Goal: Transaction & Acquisition: Book appointment/travel/reservation

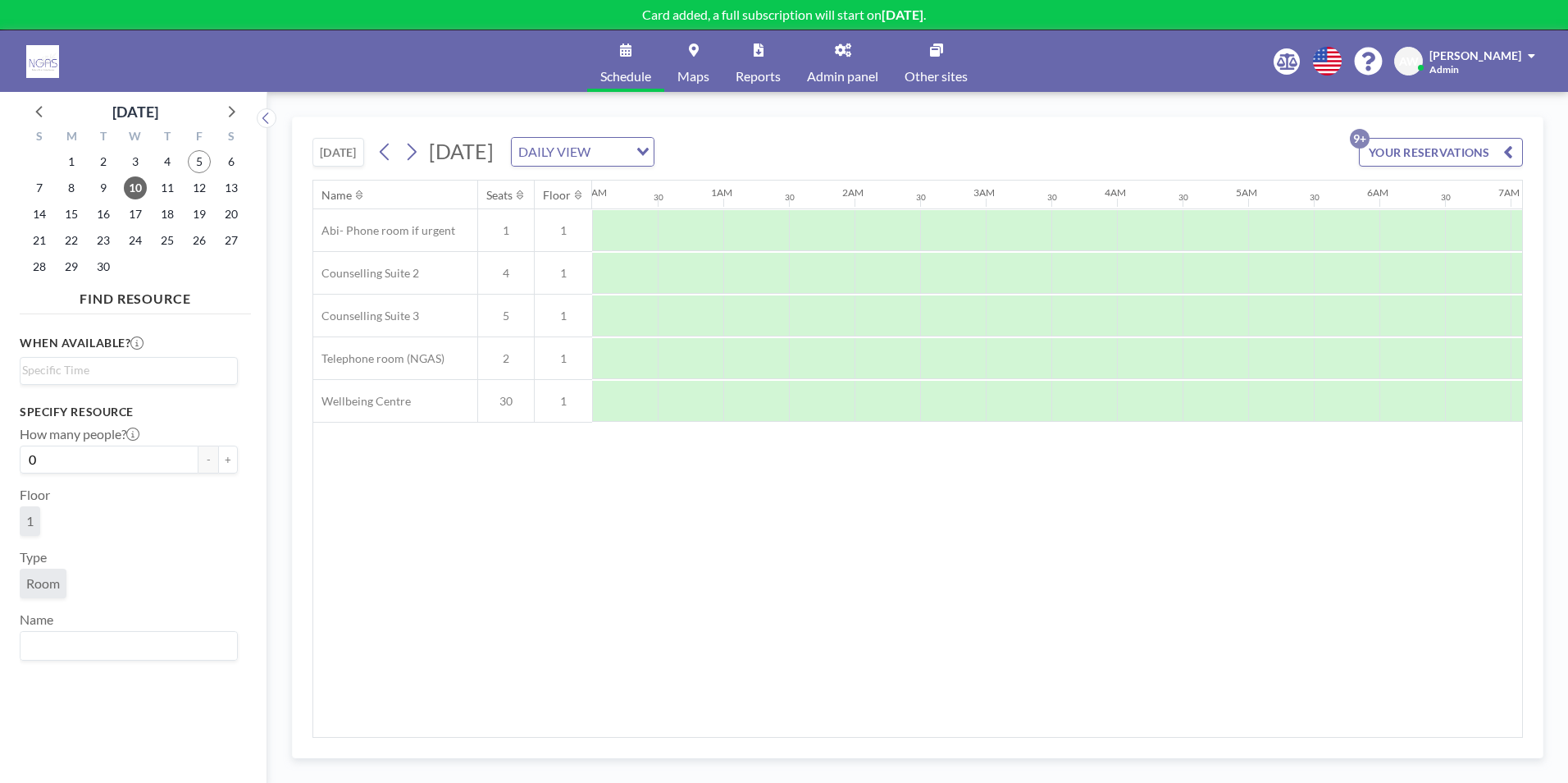
scroll to position [0, 985]
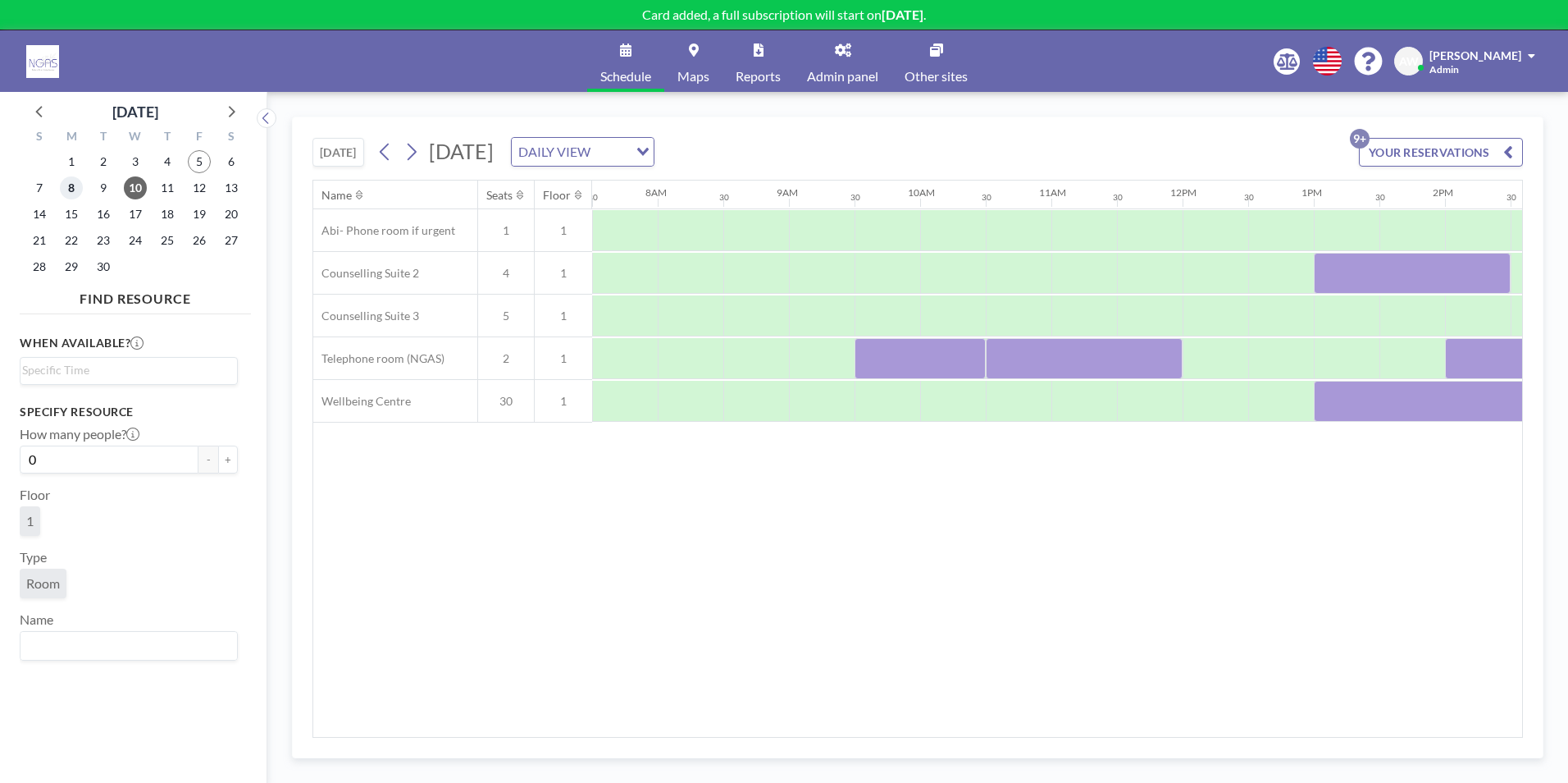
click at [71, 187] on span "8" at bounding box center [71, 188] width 23 height 23
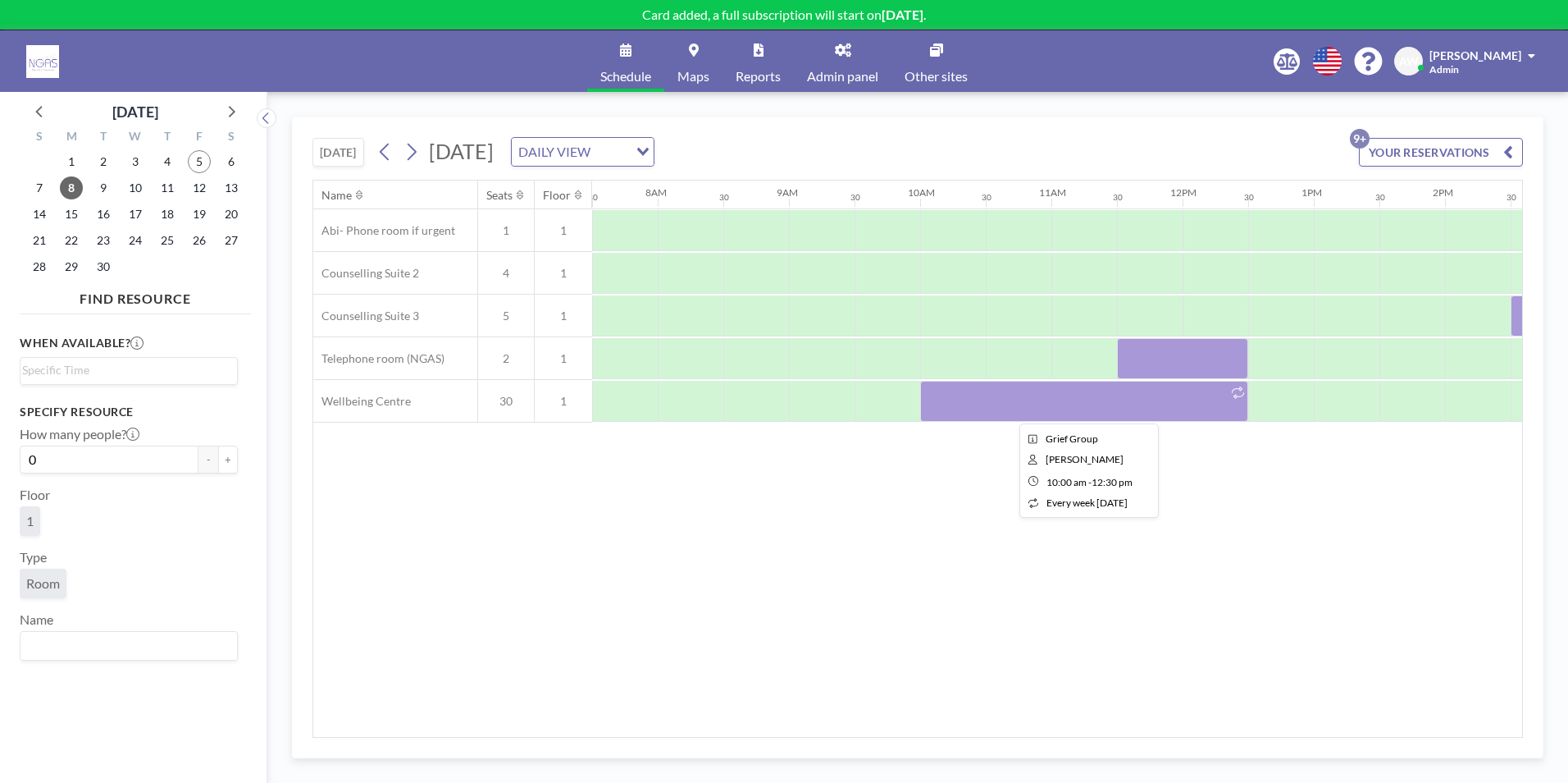
click at [955, 408] on div at bounding box center [1084, 401] width 328 height 41
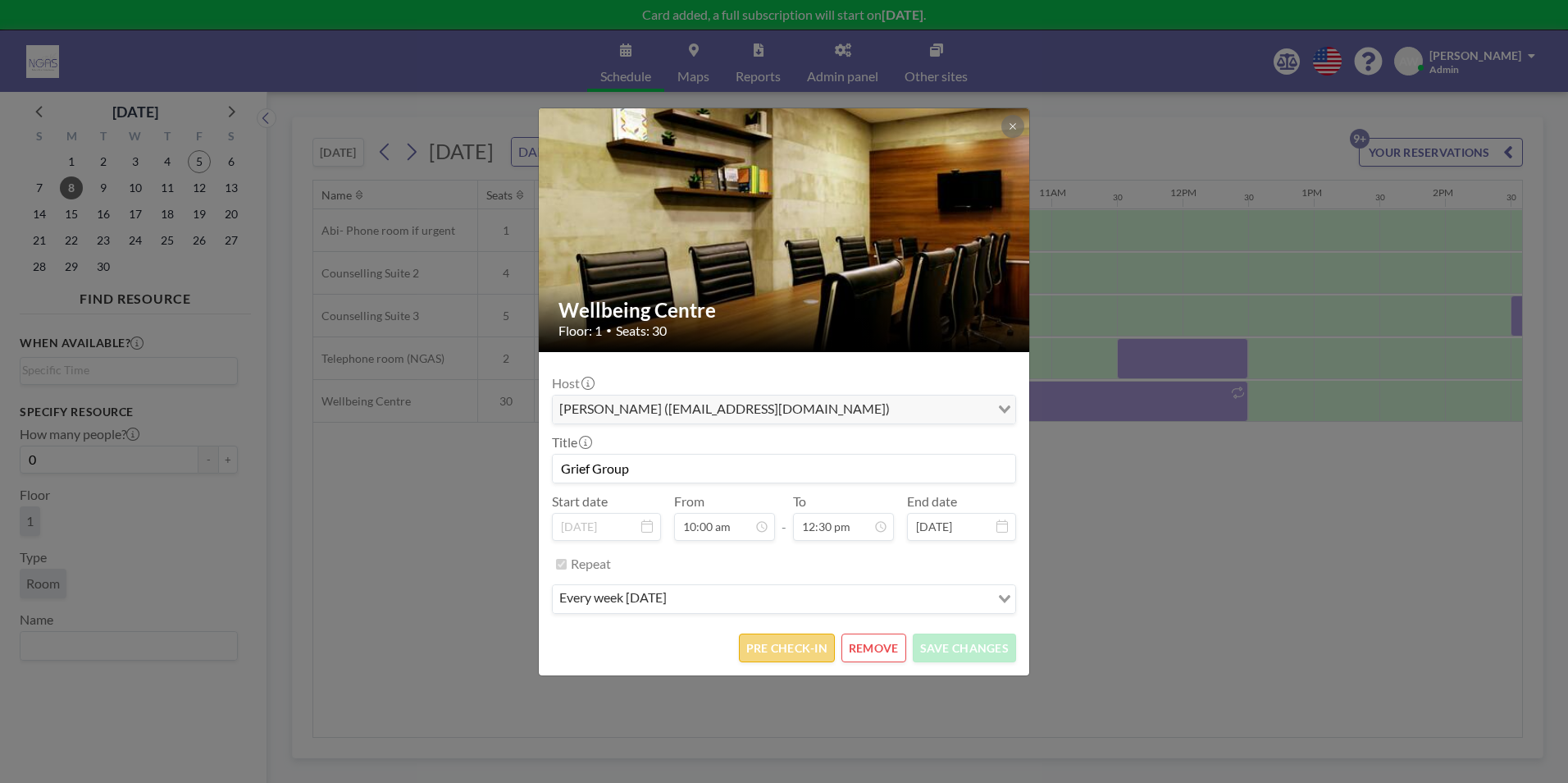
click at [797, 645] on button "PRE CHECK-IN" at bounding box center [786, 648] width 96 height 28
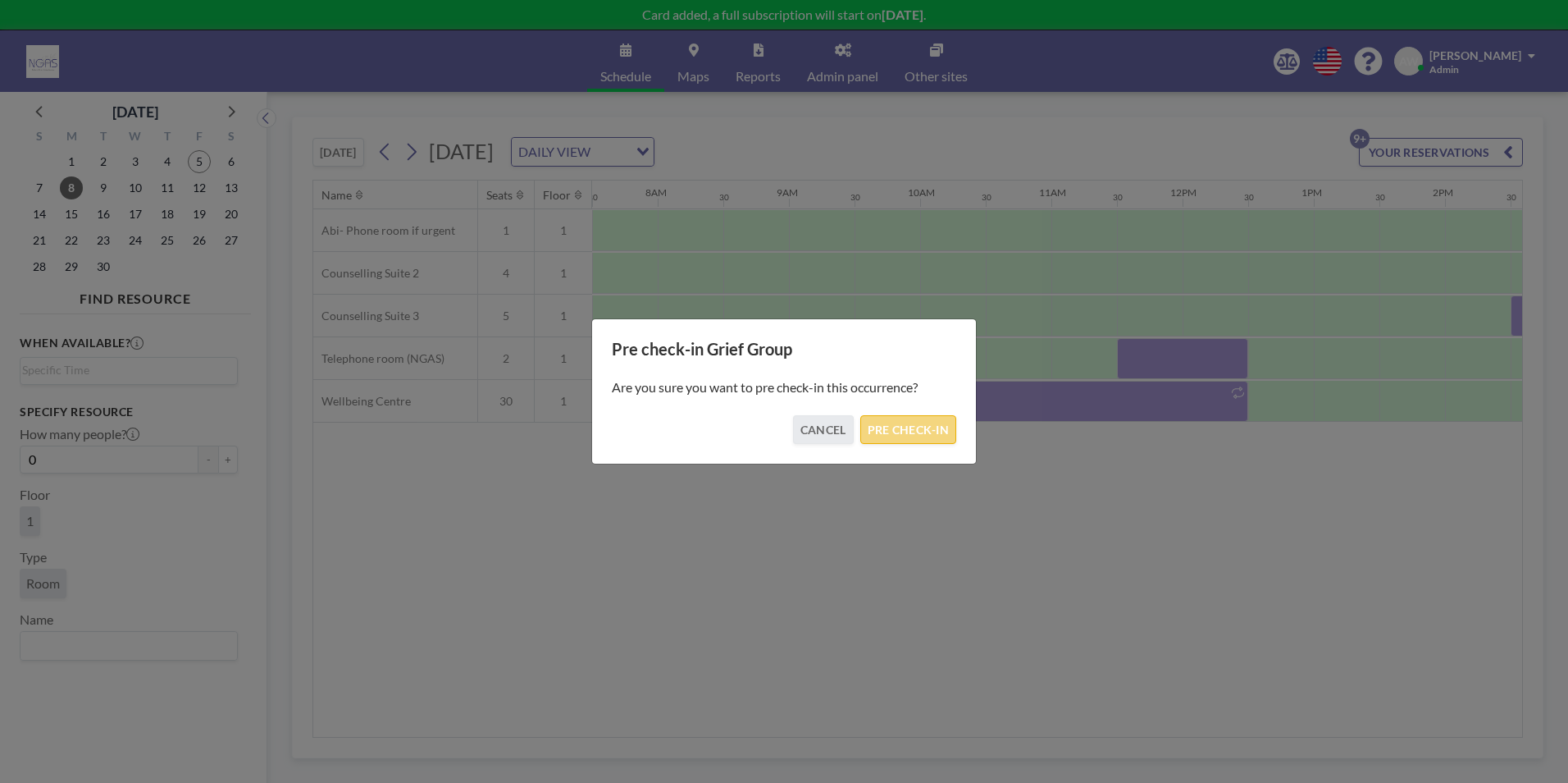
click at [923, 426] on button "PRE CHECK-IN" at bounding box center [908, 430] width 96 height 28
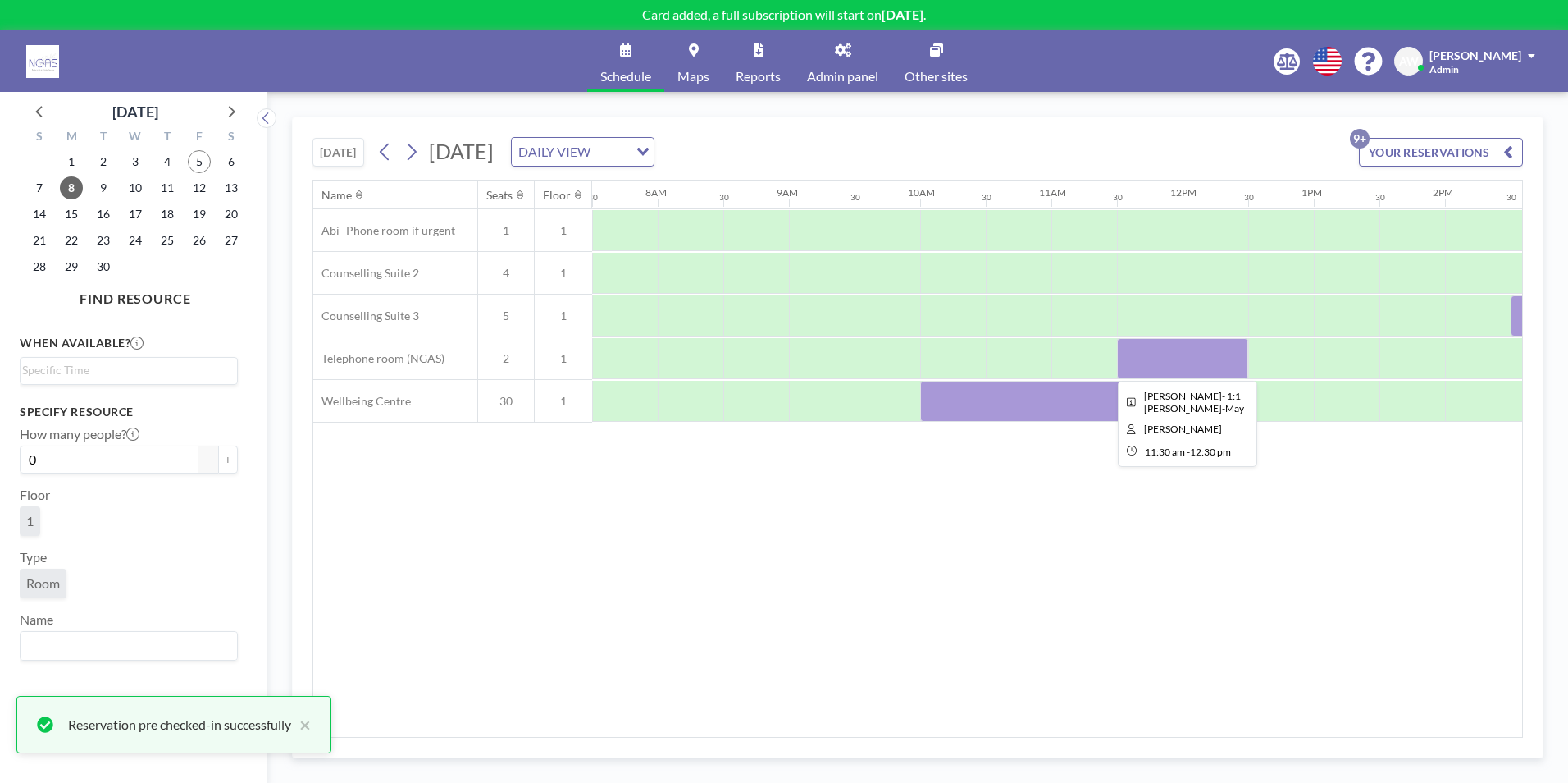
click at [1190, 361] on div at bounding box center [1183, 358] width 131 height 41
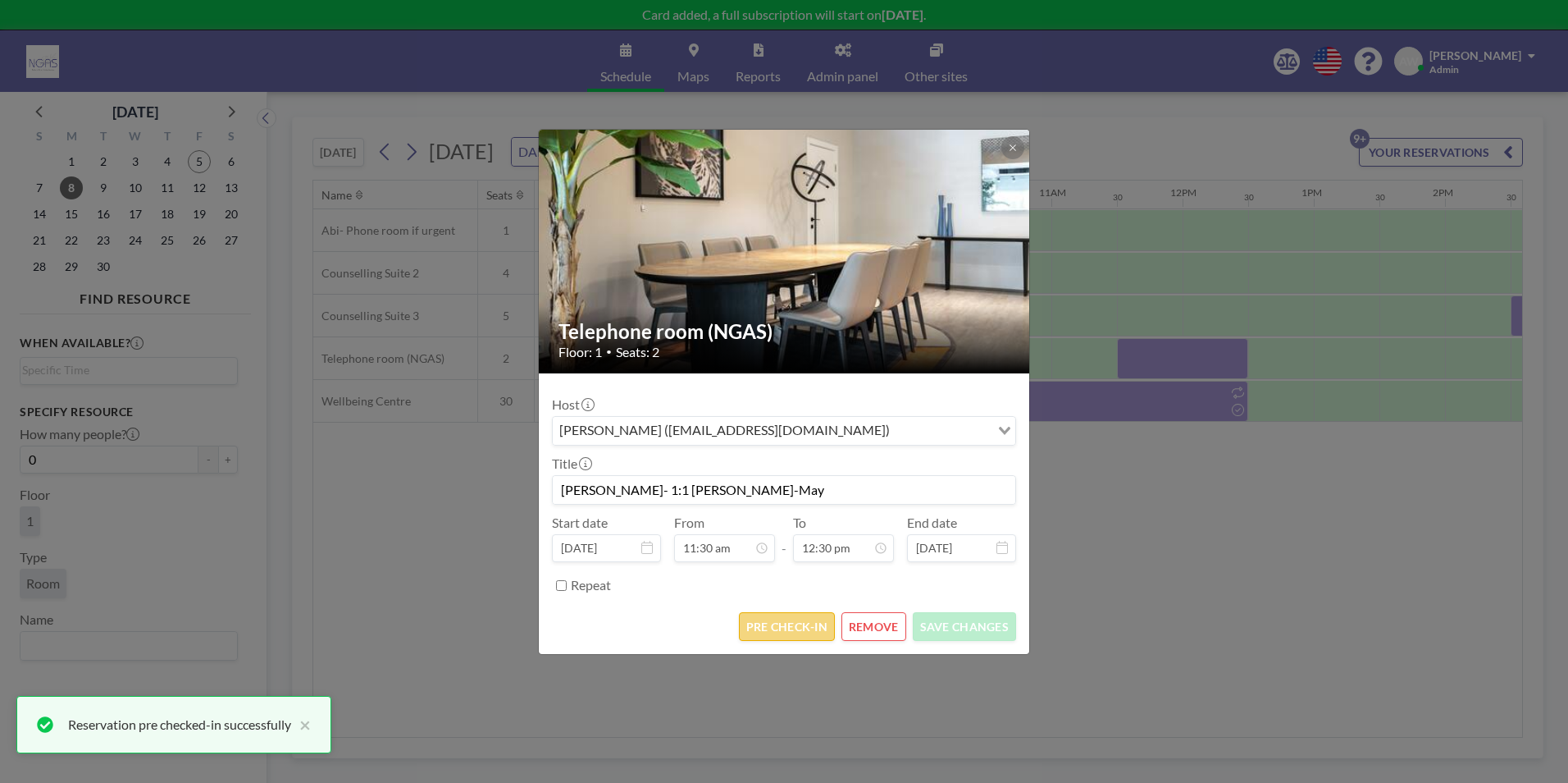
click at [796, 640] on button "PRE CHECK-IN" at bounding box center [786, 626] width 96 height 28
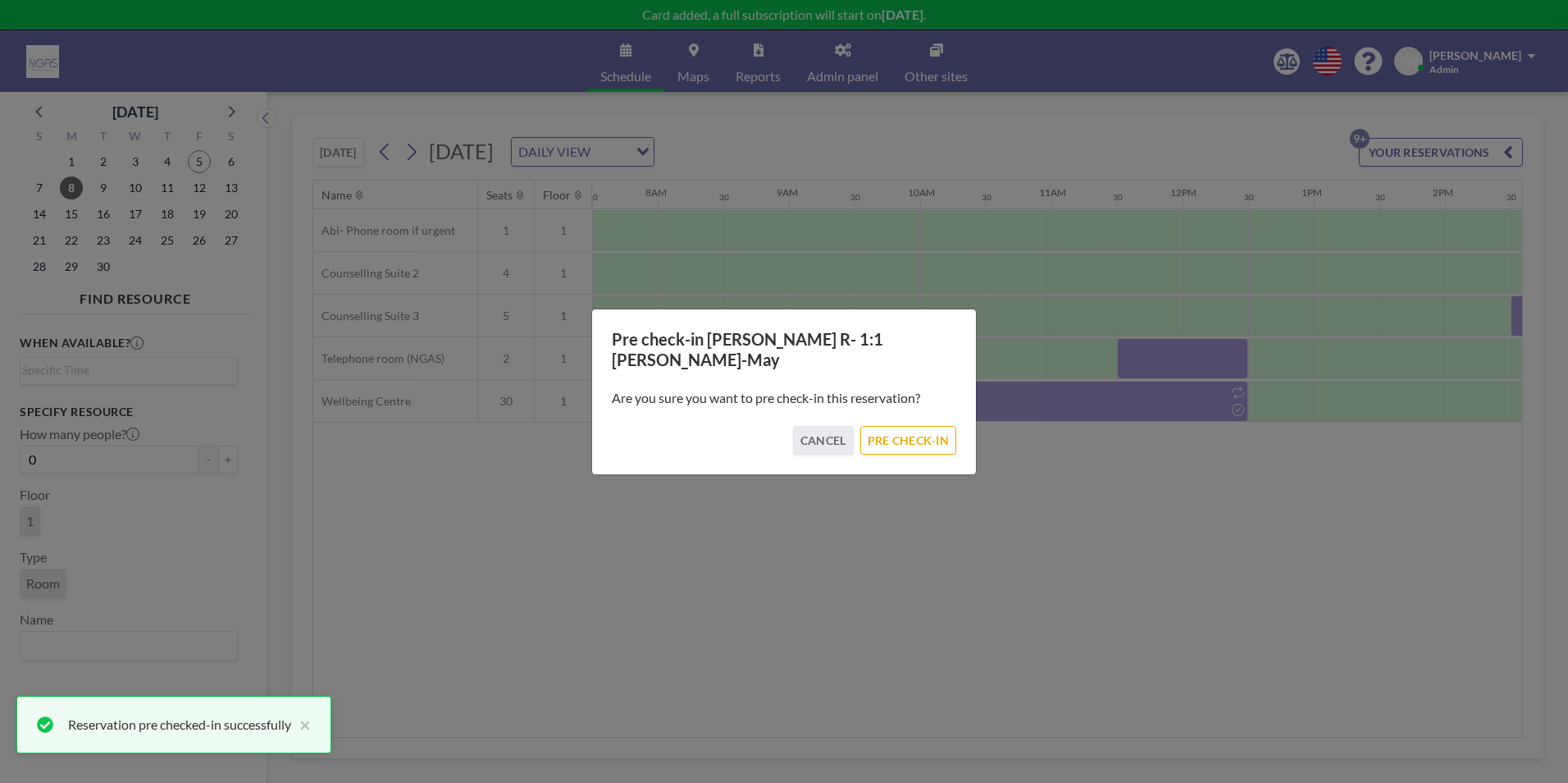
click at [1304, 579] on div "Pre check-in [PERSON_NAME]- 1:1 [PERSON_NAME]-May Are you sure you want to pre …" at bounding box center [784, 391] width 1568 height 783
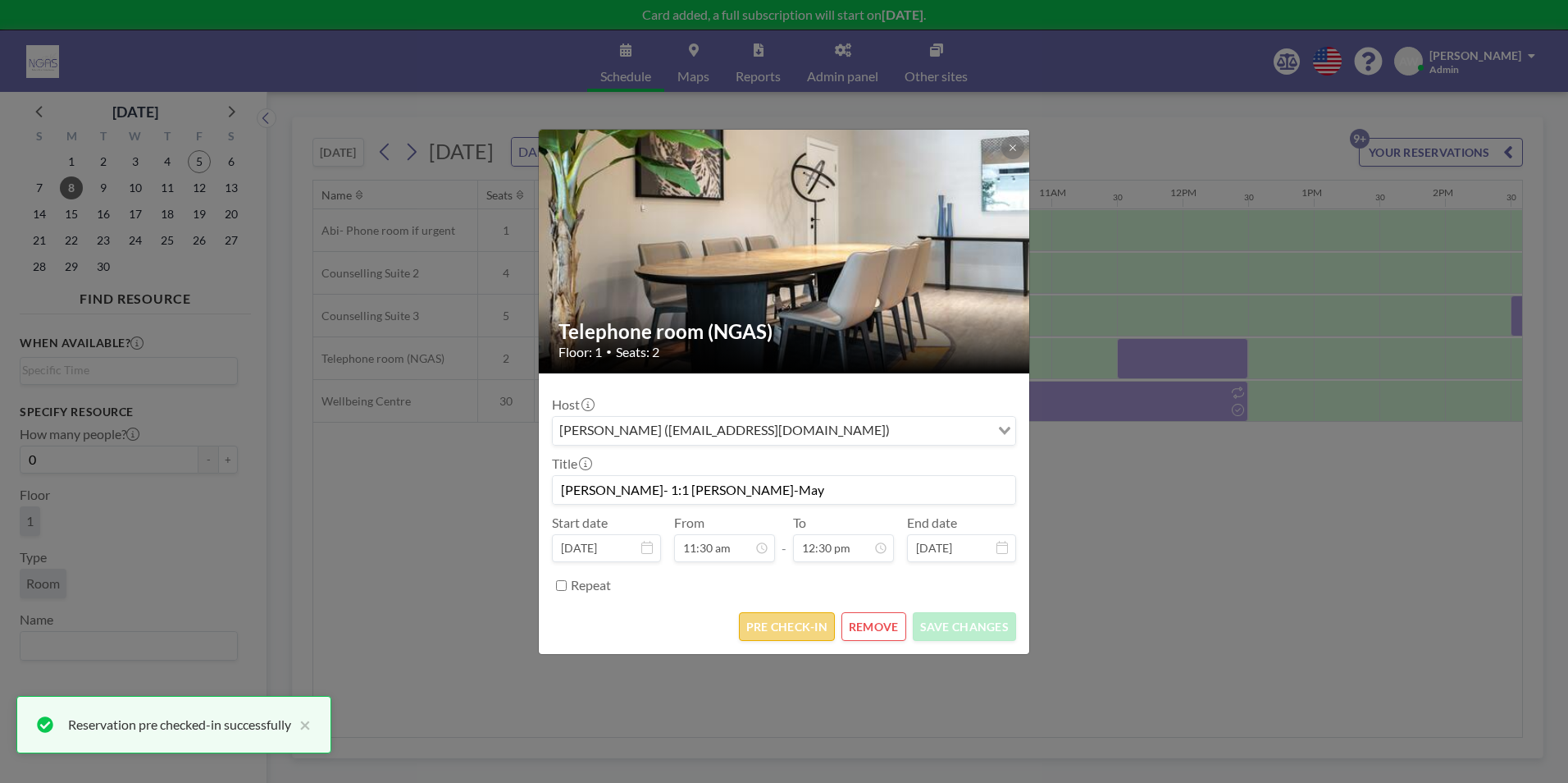
scroll to position [731, 0]
click at [806, 626] on button "PRE CHECK-IN" at bounding box center [786, 626] width 96 height 28
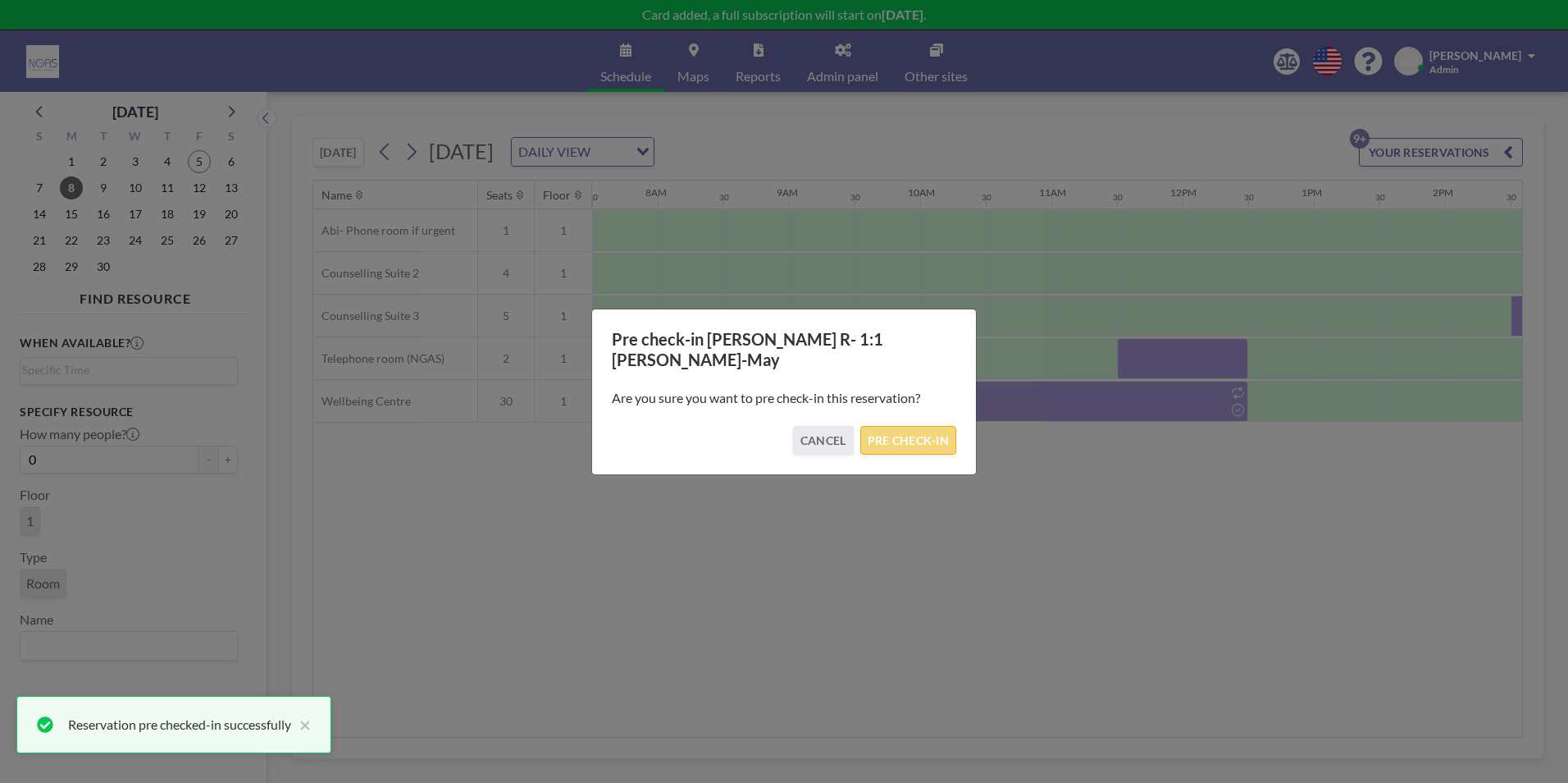
click at [943, 426] on button "PRE CHECK-IN" at bounding box center [908, 440] width 96 height 28
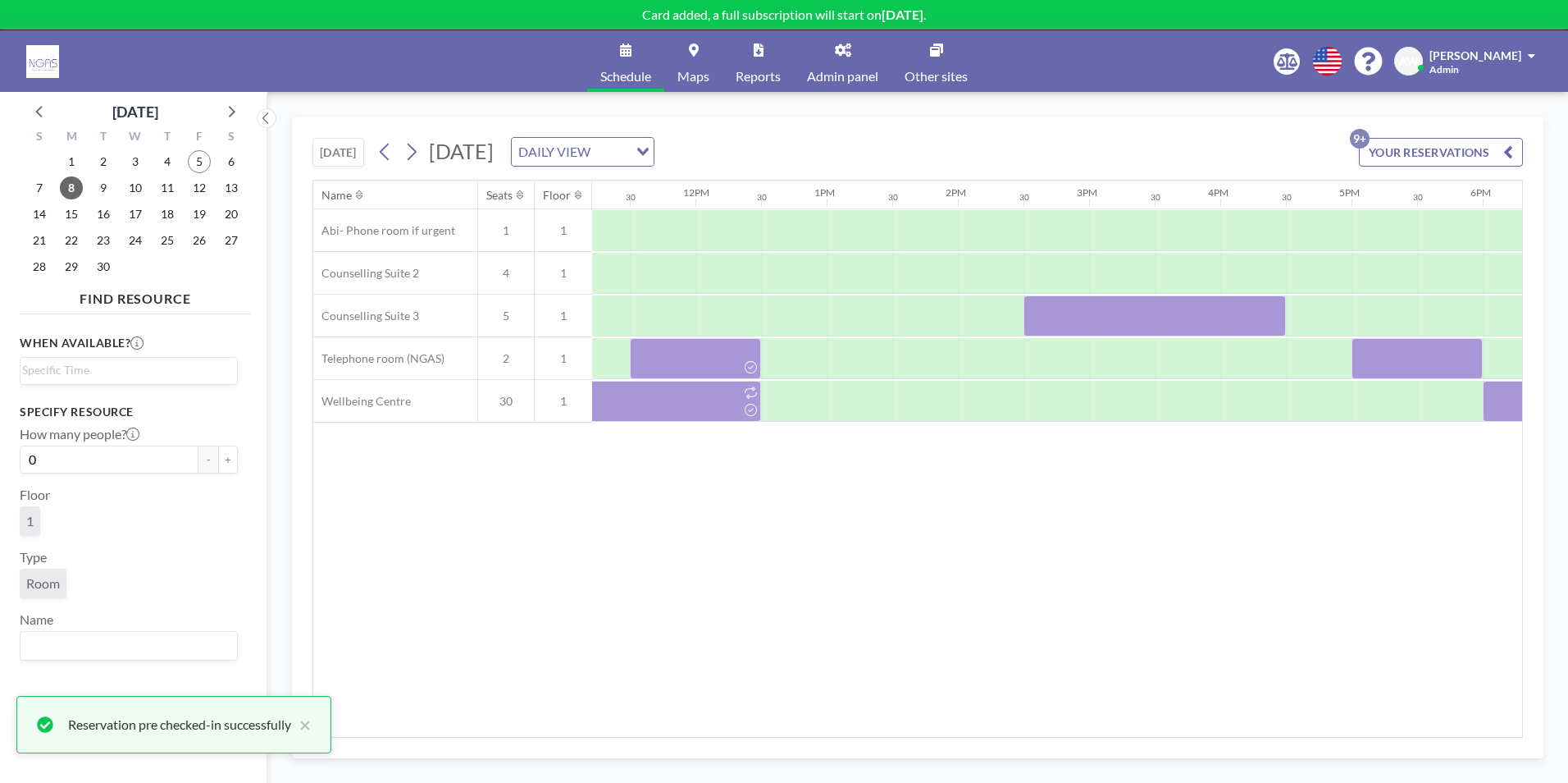
scroll to position [0, 1474]
click at [1127, 321] on div at bounding box center [1153, 315] width 263 height 41
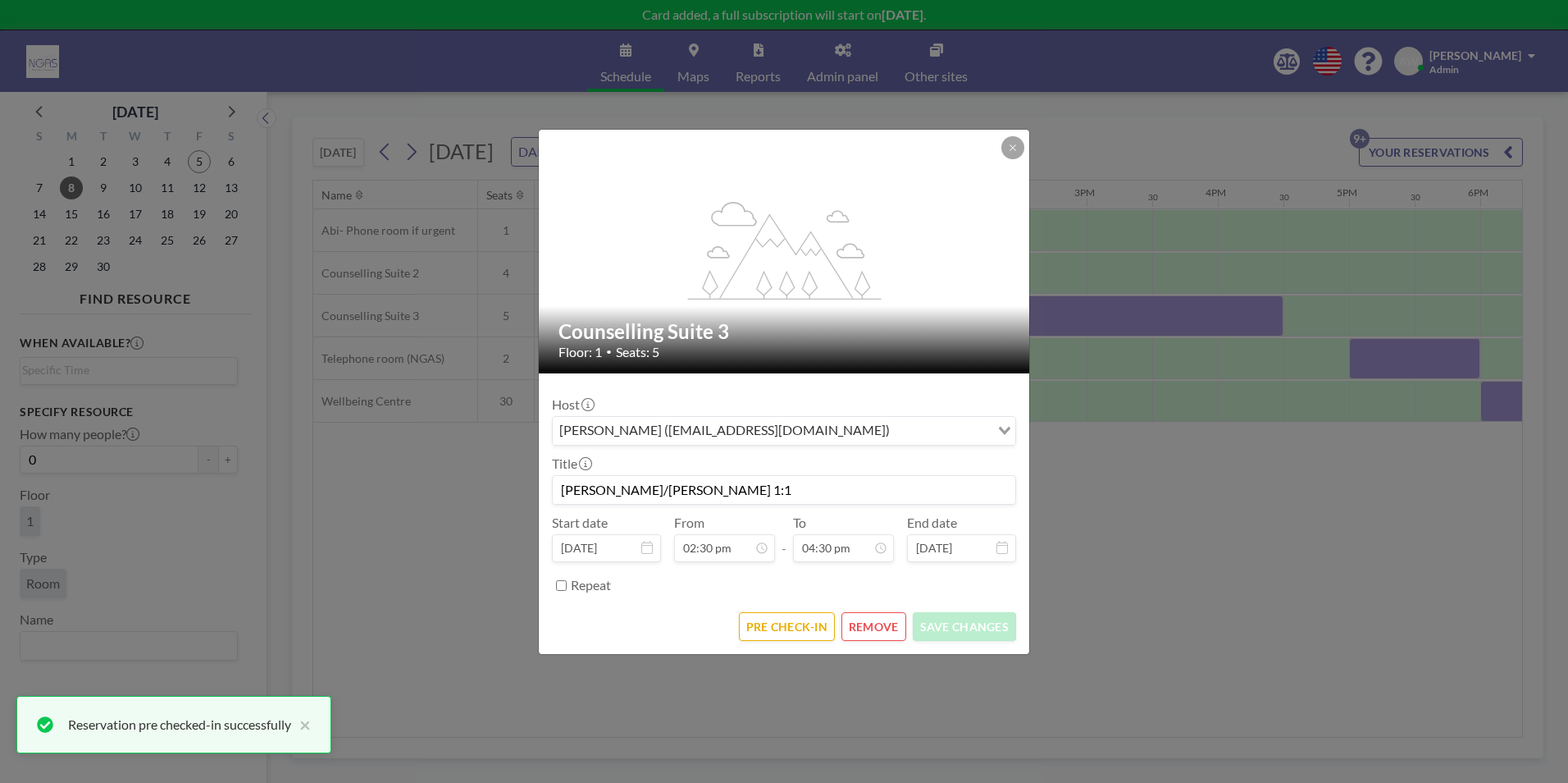
scroll to position [964, 0]
click at [786, 641] on form "Host Abi Wainwright (abi@nationalbereavement.com) Loading... Title Jo White- Ar…" at bounding box center [784, 513] width 490 height 281
click at [794, 630] on button "PRE CHECK-IN" at bounding box center [786, 626] width 96 height 28
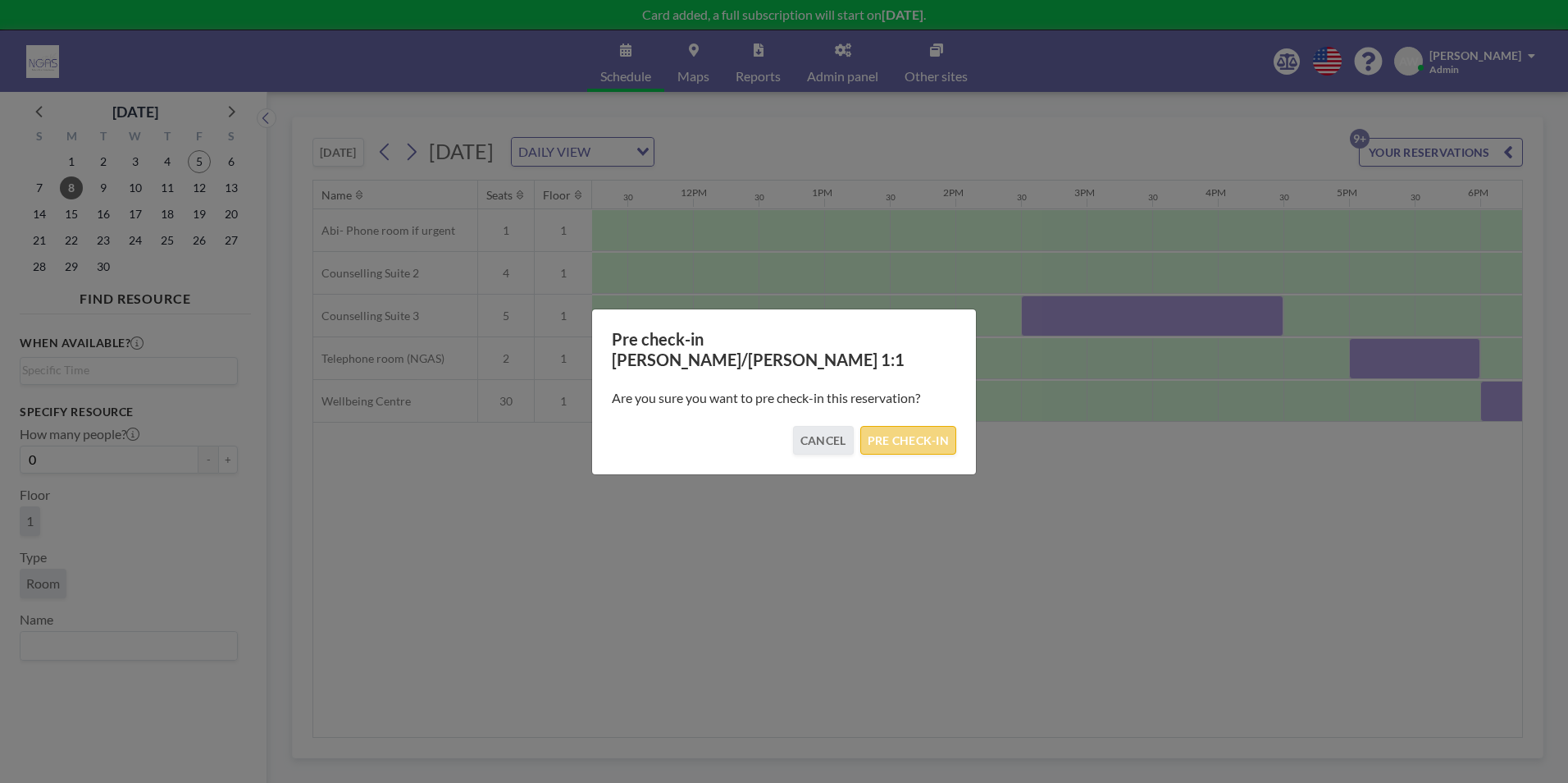
click at [907, 426] on button "PRE CHECK-IN" at bounding box center [908, 440] width 96 height 28
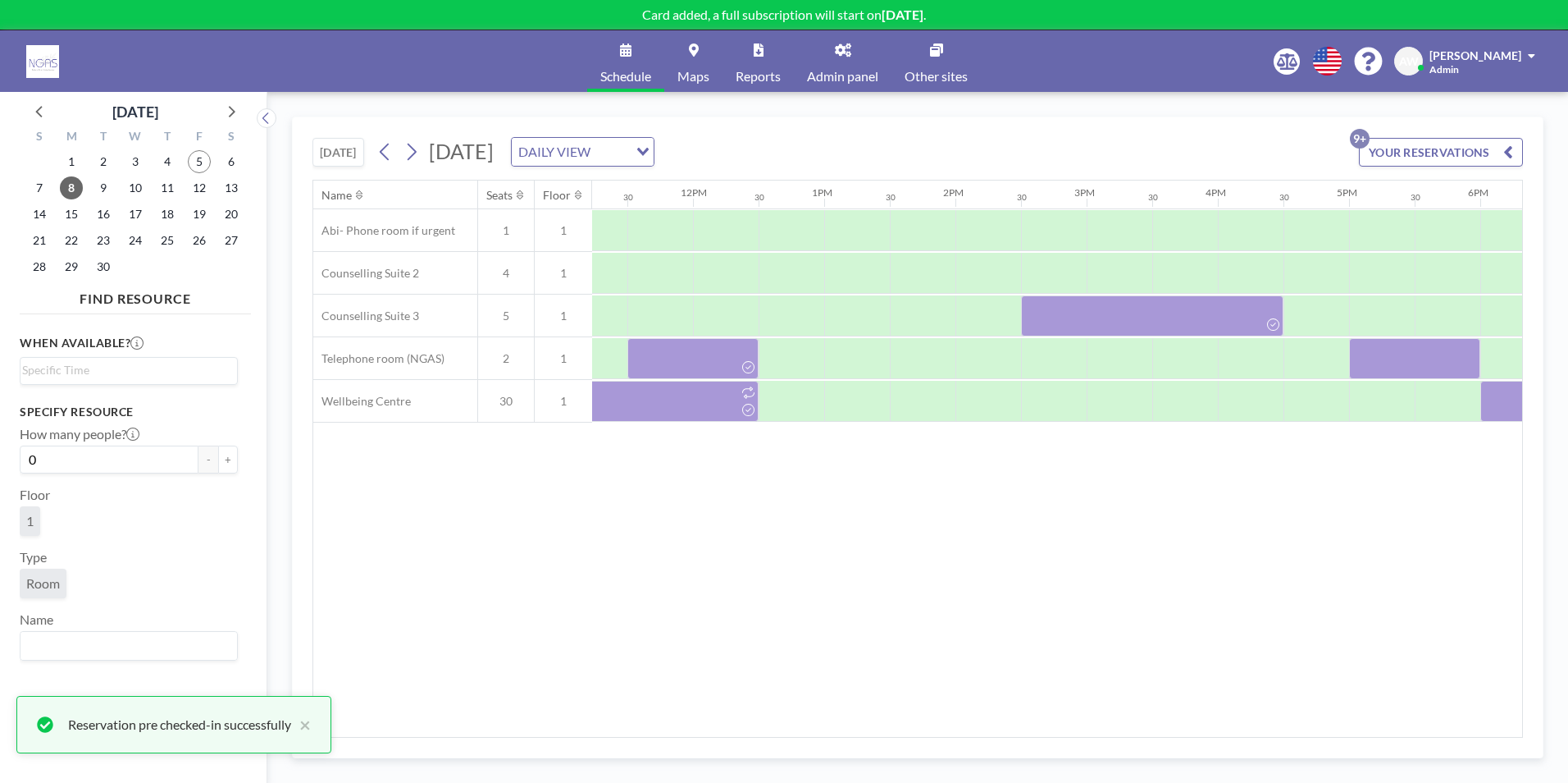
click at [1267, 548] on div "Name Seats Floor 12AM 30 1AM 30 2AM 30 3AM 30 4AM 30 5AM 30 6AM 30 7AM 30 8AM 3…" at bounding box center [917, 458] width 1209 height 556
click at [1400, 363] on div at bounding box center [1414, 358] width 131 height 41
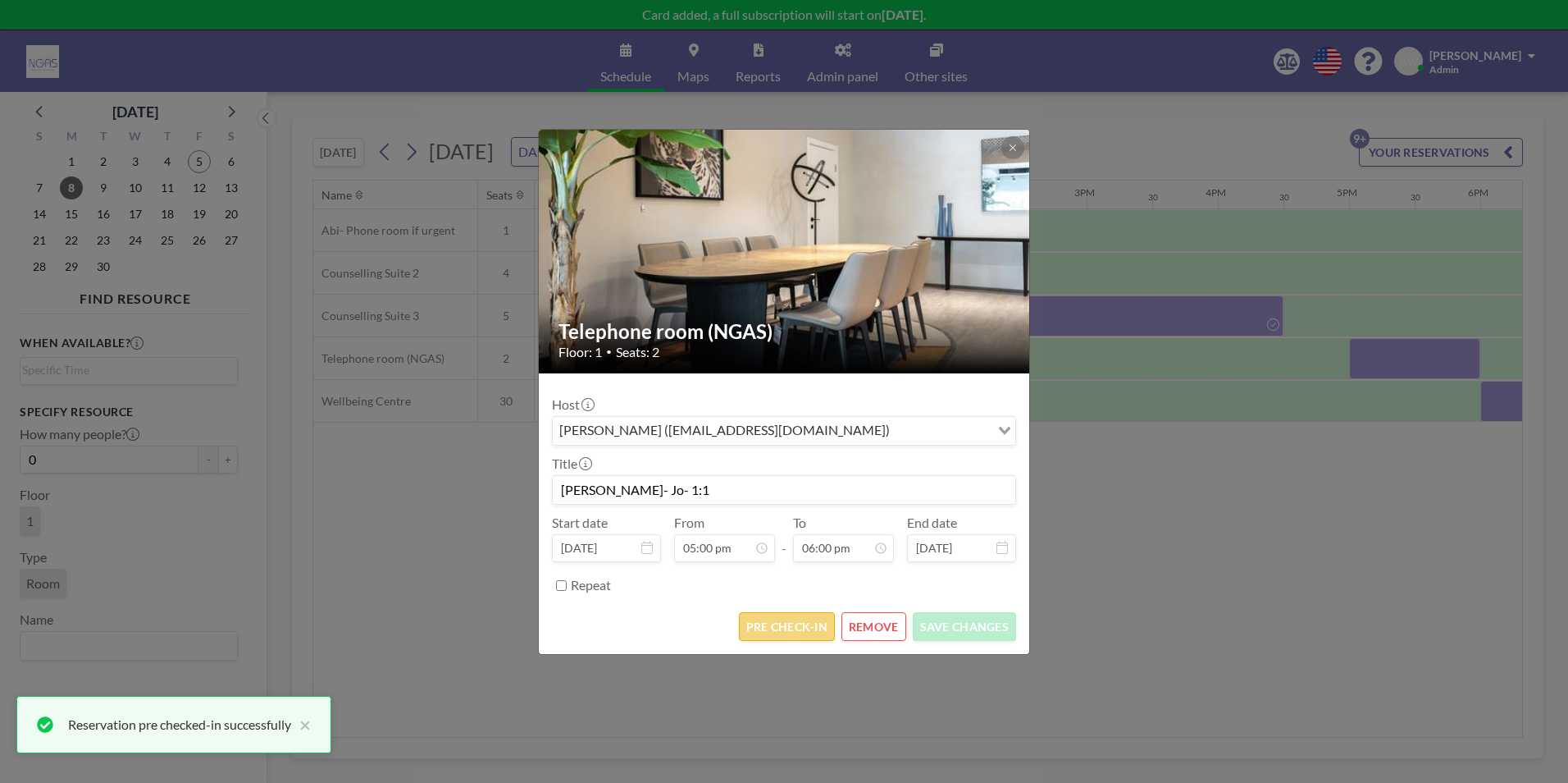
click at [795, 630] on button "PRE CHECK-IN" at bounding box center [786, 626] width 96 height 28
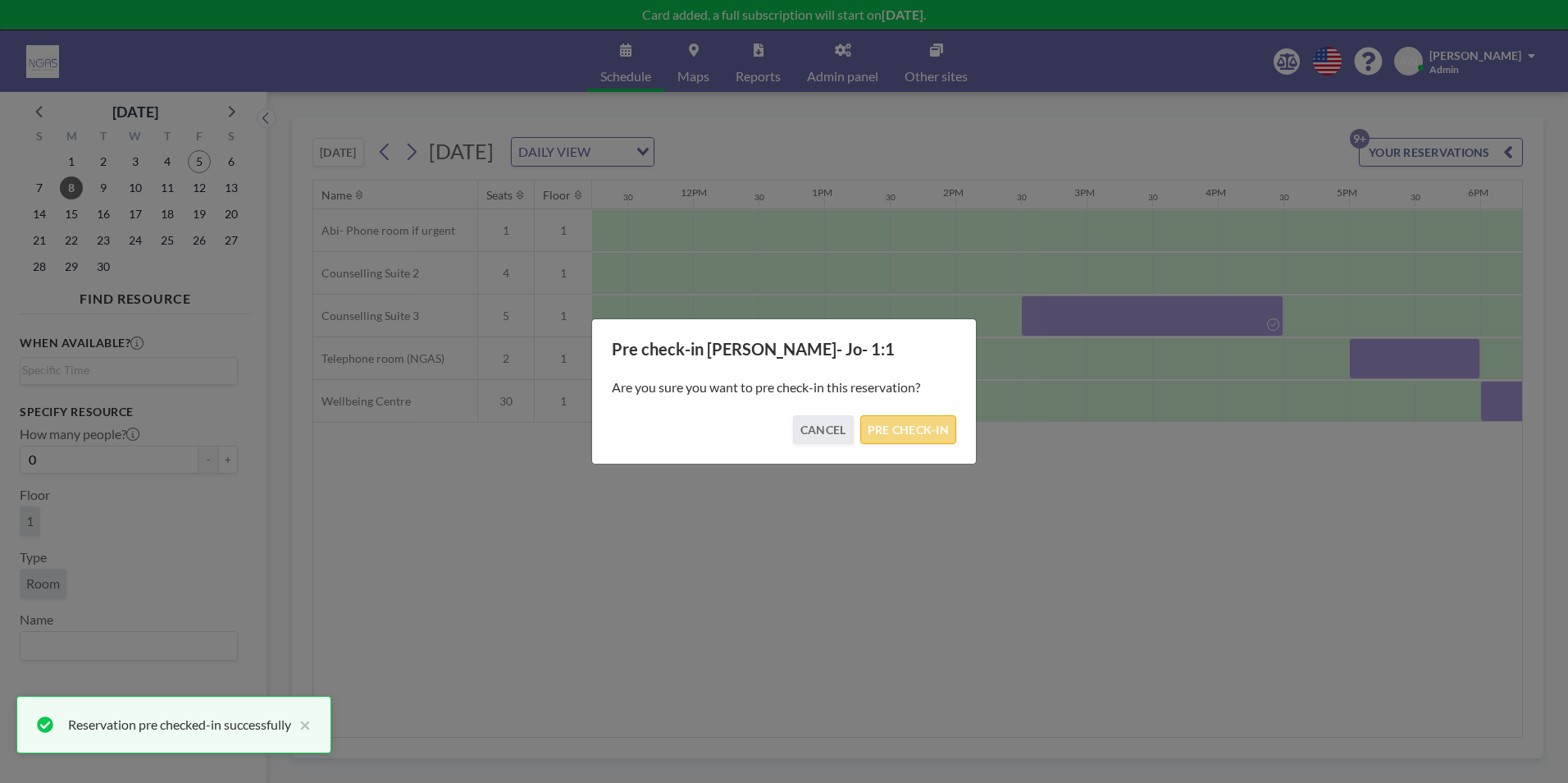
click at [919, 430] on button "PRE CHECK-IN" at bounding box center [908, 430] width 96 height 28
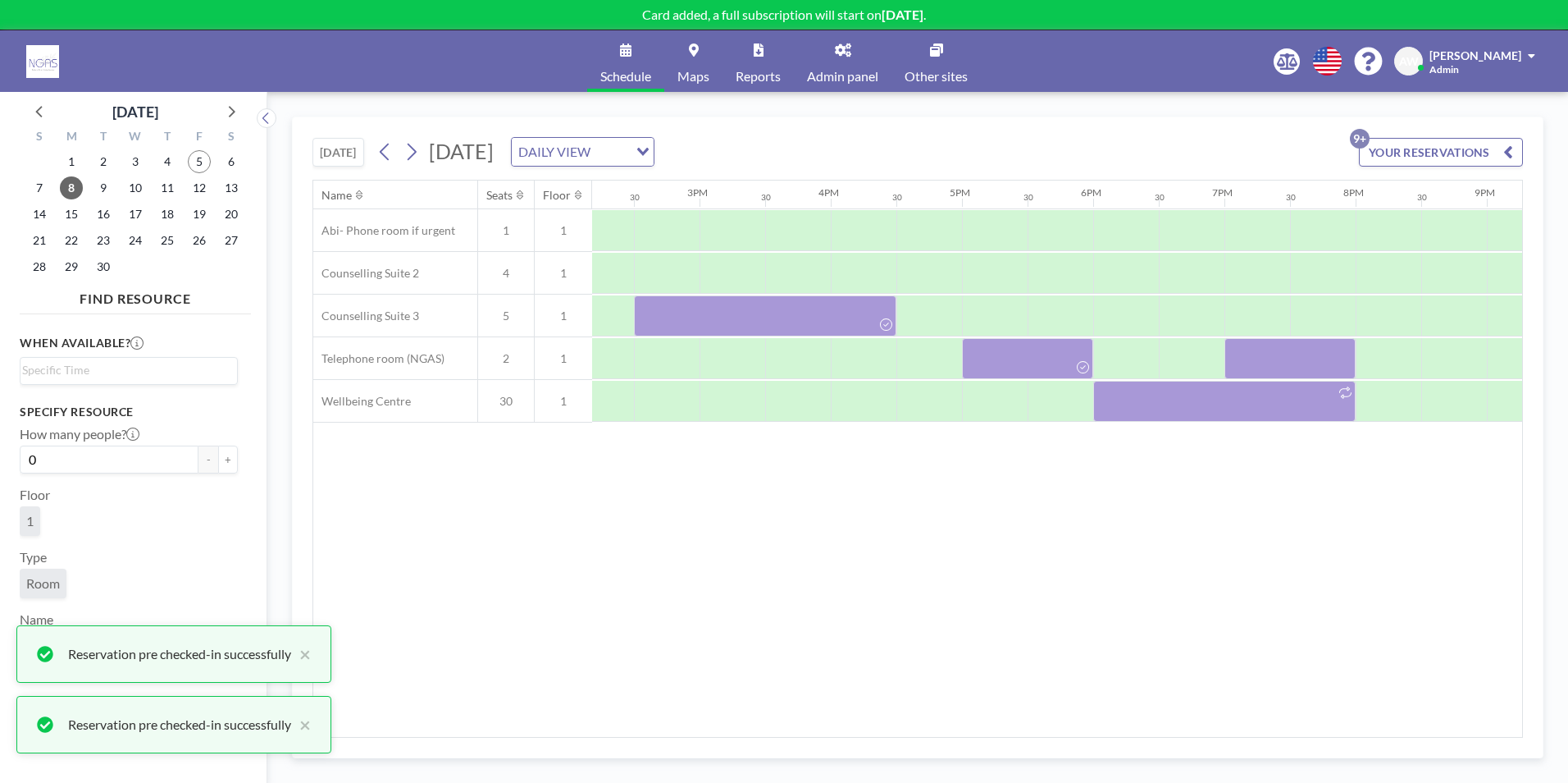
scroll to position [0, 1920]
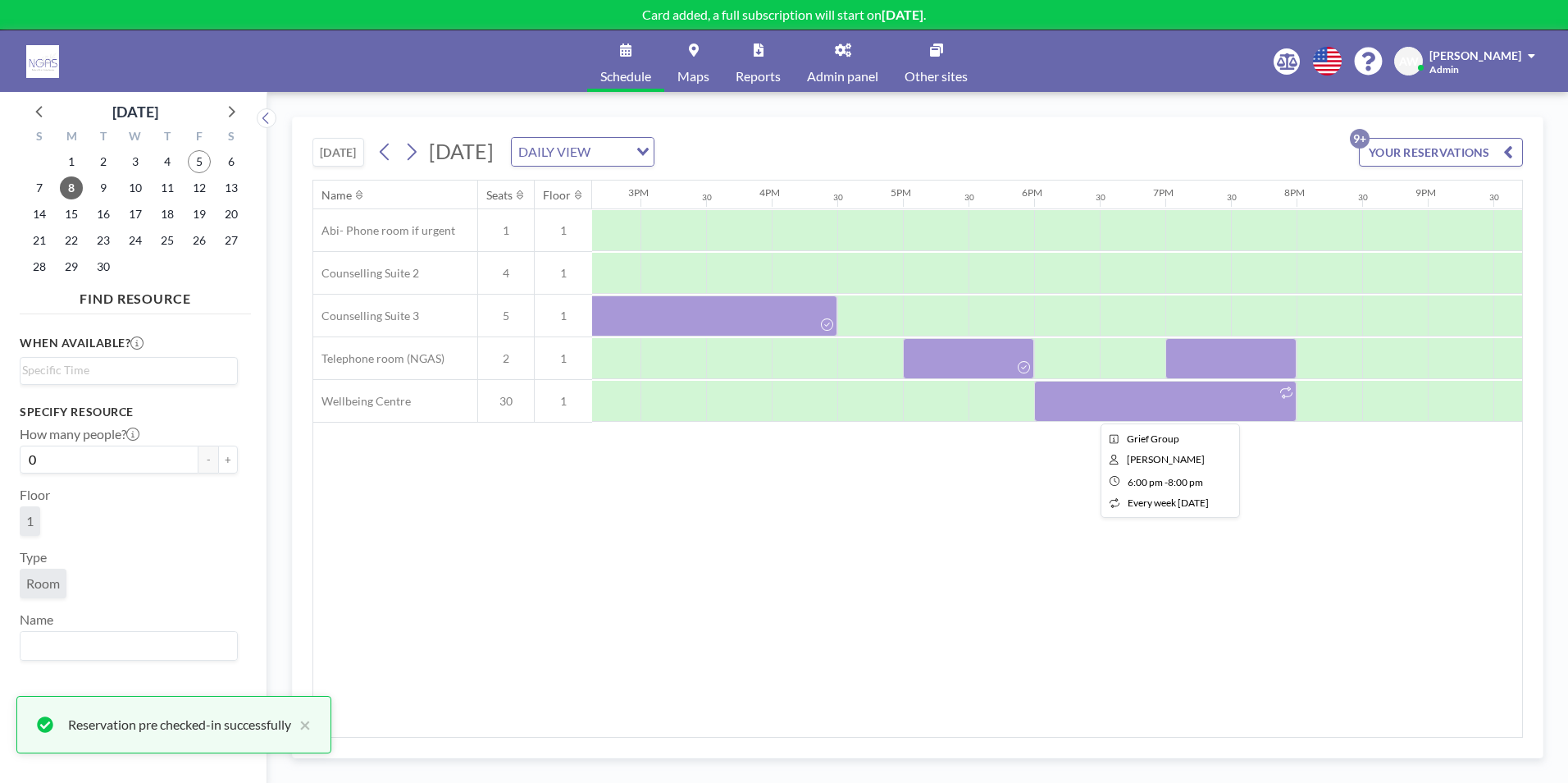
click at [1166, 413] on div at bounding box center [1165, 401] width 263 height 41
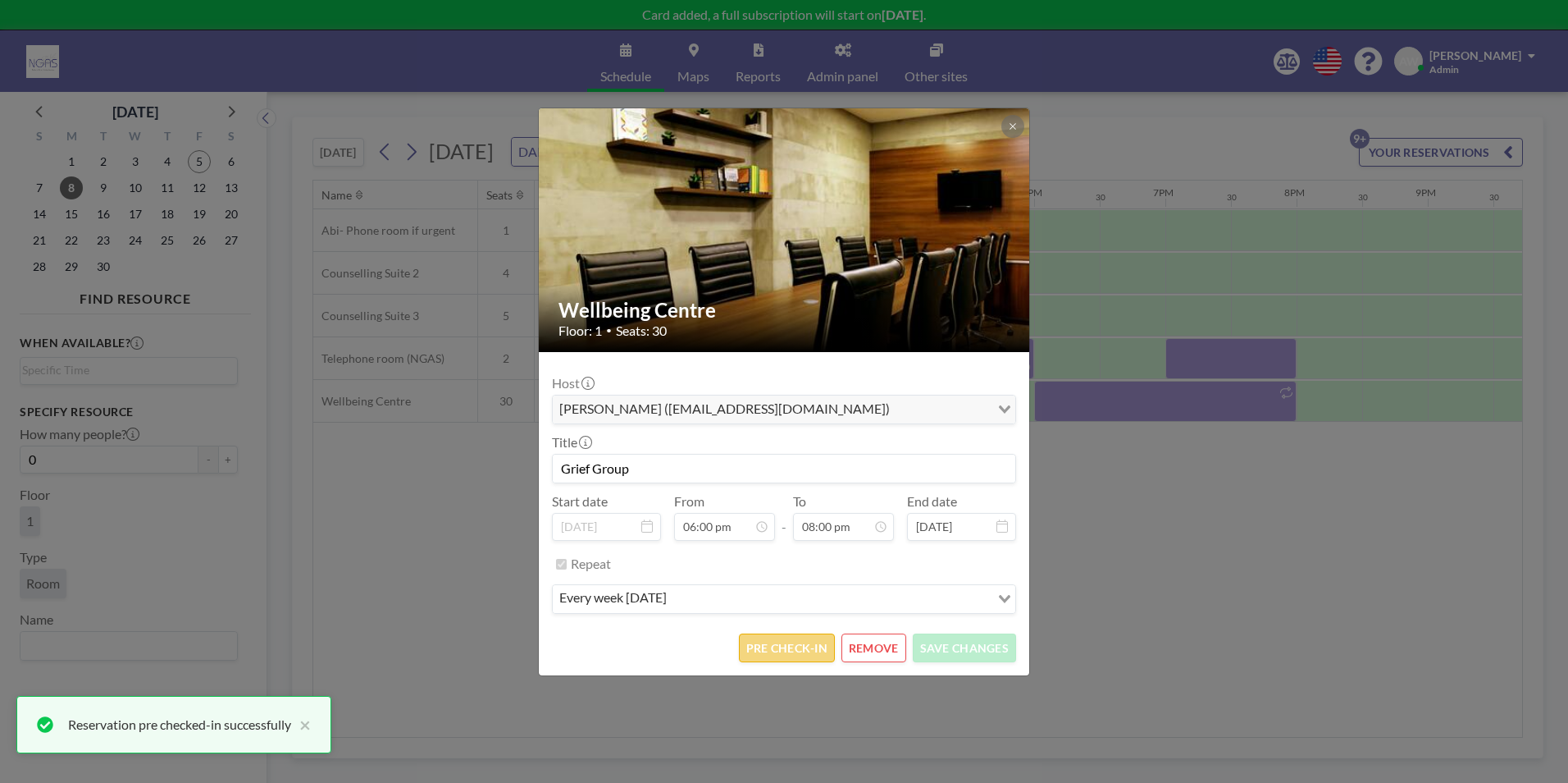
click at [816, 652] on button "PRE CHECK-IN" at bounding box center [786, 648] width 96 height 28
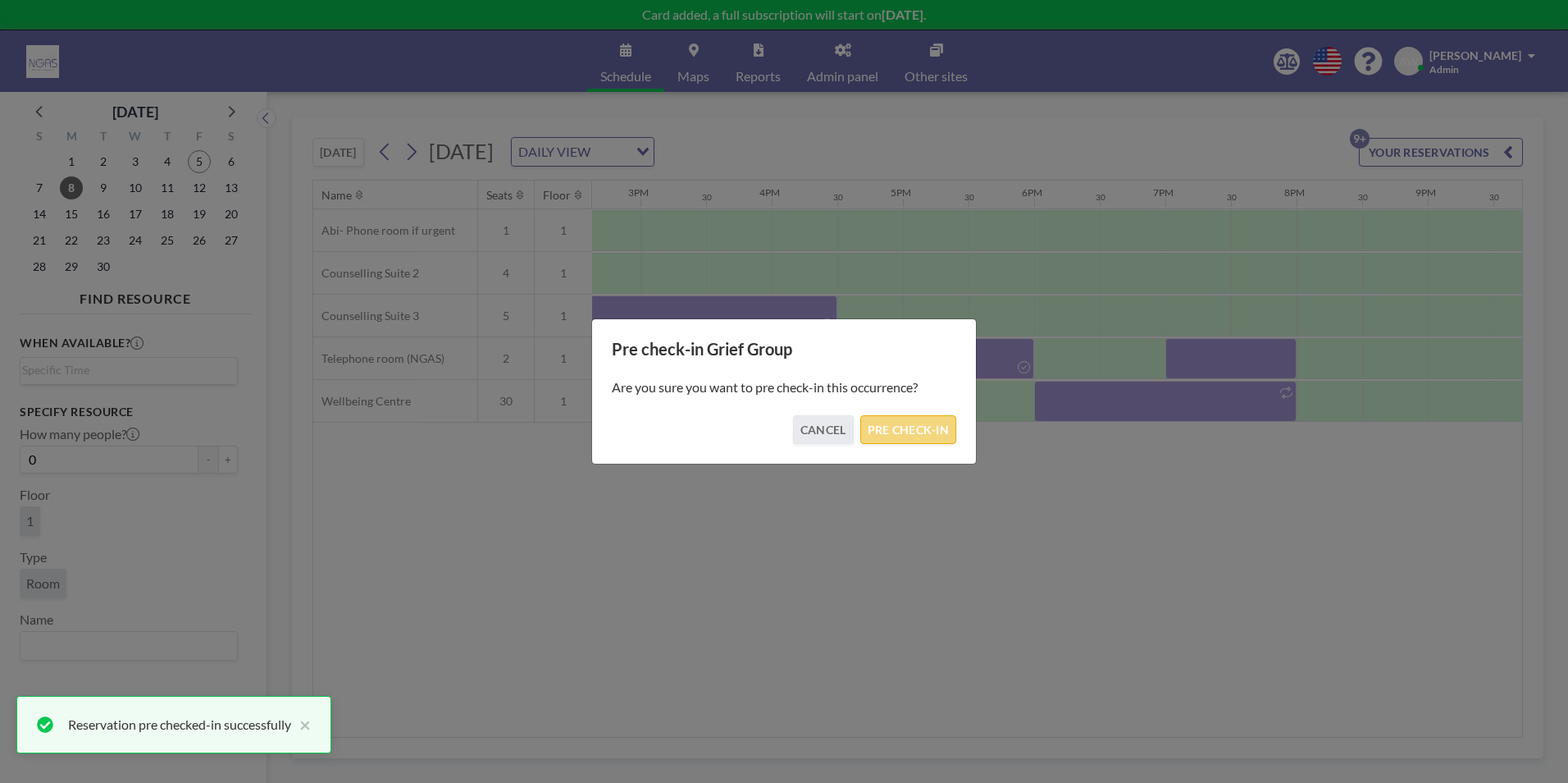
click at [914, 432] on button "PRE CHECK-IN" at bounding box center [908, 430] width 96 height 28
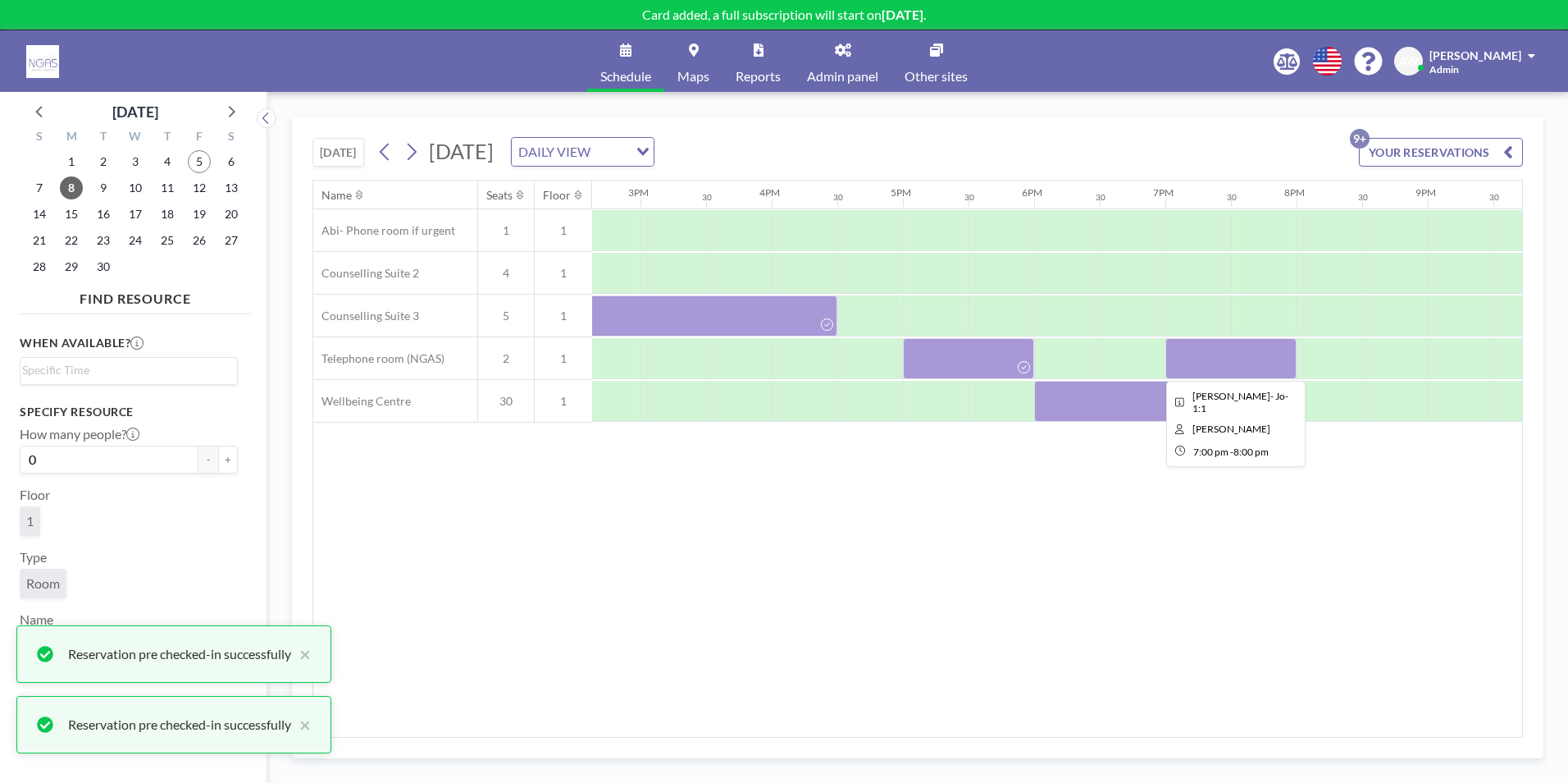
click at [1246, 359] on div at bounding box center [1231, 358] width 131 height 41
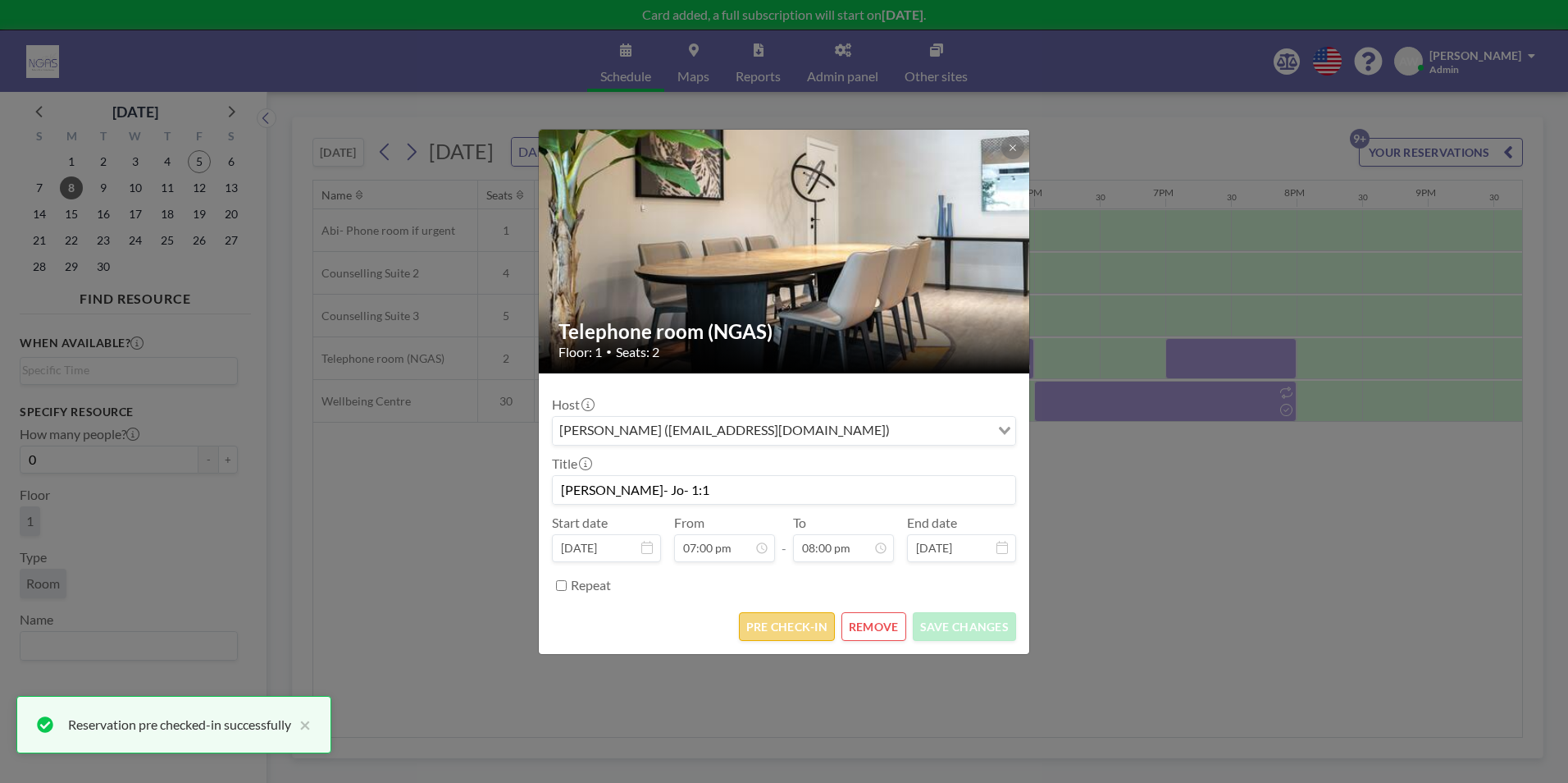
click at [769, 625] on button "PRE CHECK-IN" at bounding box center [786, 626] width 96 height 28
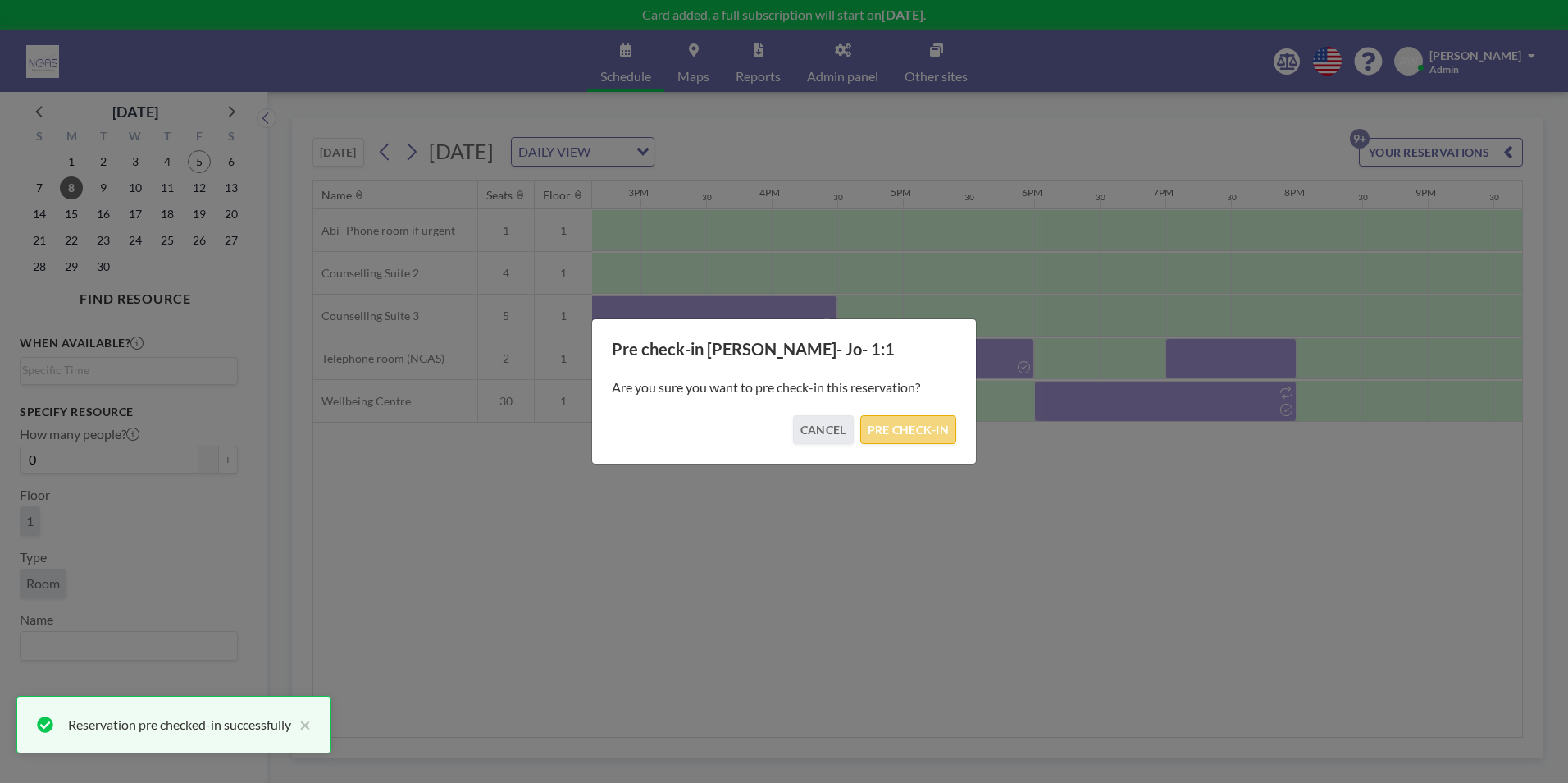
click at [900, 431] on button "PRE CHECK-IN" at bounding box center [908, 430] width 96 height 28
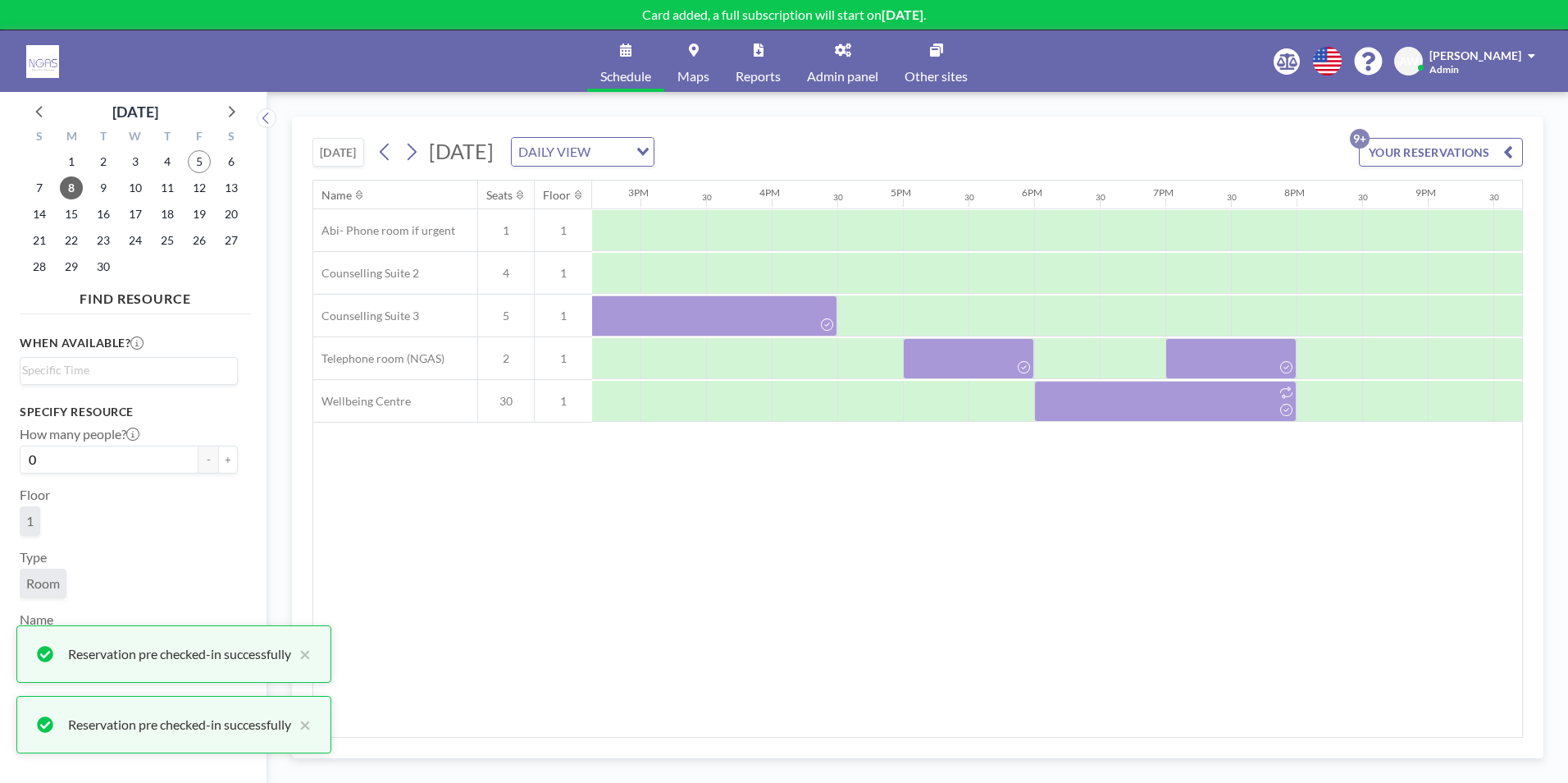
click at [1026, 595] on div "Name Seats Floor 12AM 30 1AM 30 2AM 30 3AM 30 4AM 30 5AM 30 6AM 30 7AM 30 8AM 3…" at bounding box center [917, 458] width 1209 height 556
click at [1077, 725] on div "Name Seats Floor 12AM 30 1AM 30 2AM 30 3AM 30 4AM 30 5AM 30 6AM 30 7AM 30 8AM 3…" at bounding box center [917, 458] width 1209 height 556
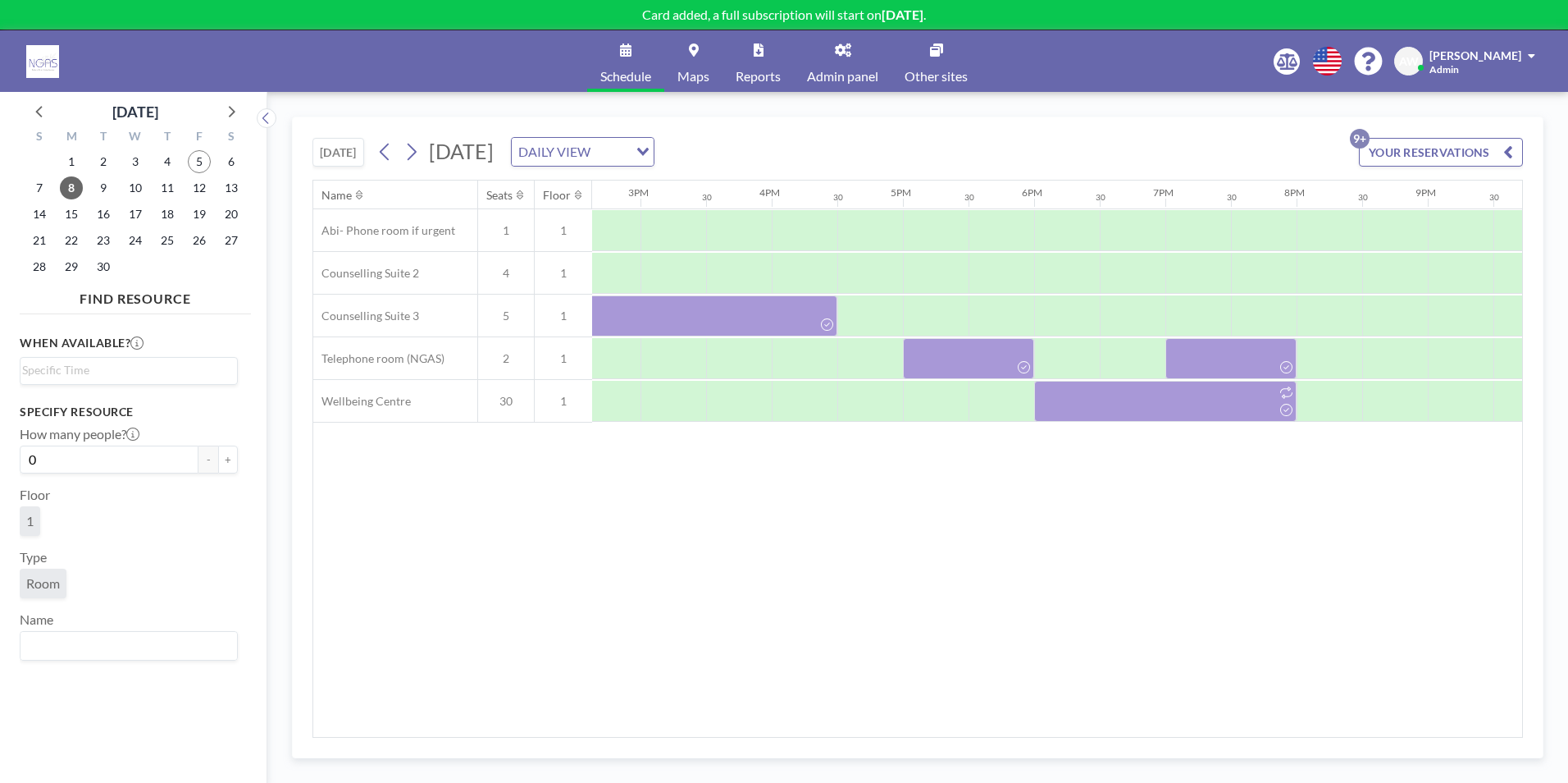
click at [443, 670] on div "Name Seats Floor 12AM 30 1AM 30 2AM 30 3AM 30 4AM 30 5AM 30 6AM 30 7AM 30 8AM 3…" at bounding box center [917, 458] width 1209 height 556
click at [968, 457] on div "Name Seats Floor 12AM 30 1AM 30 2AM 30 3AM 30 4AM 30 5AM 30 6AM 30 7AM 30 8AM 3…" at bounding box center [917, 458] width 1209 height 556
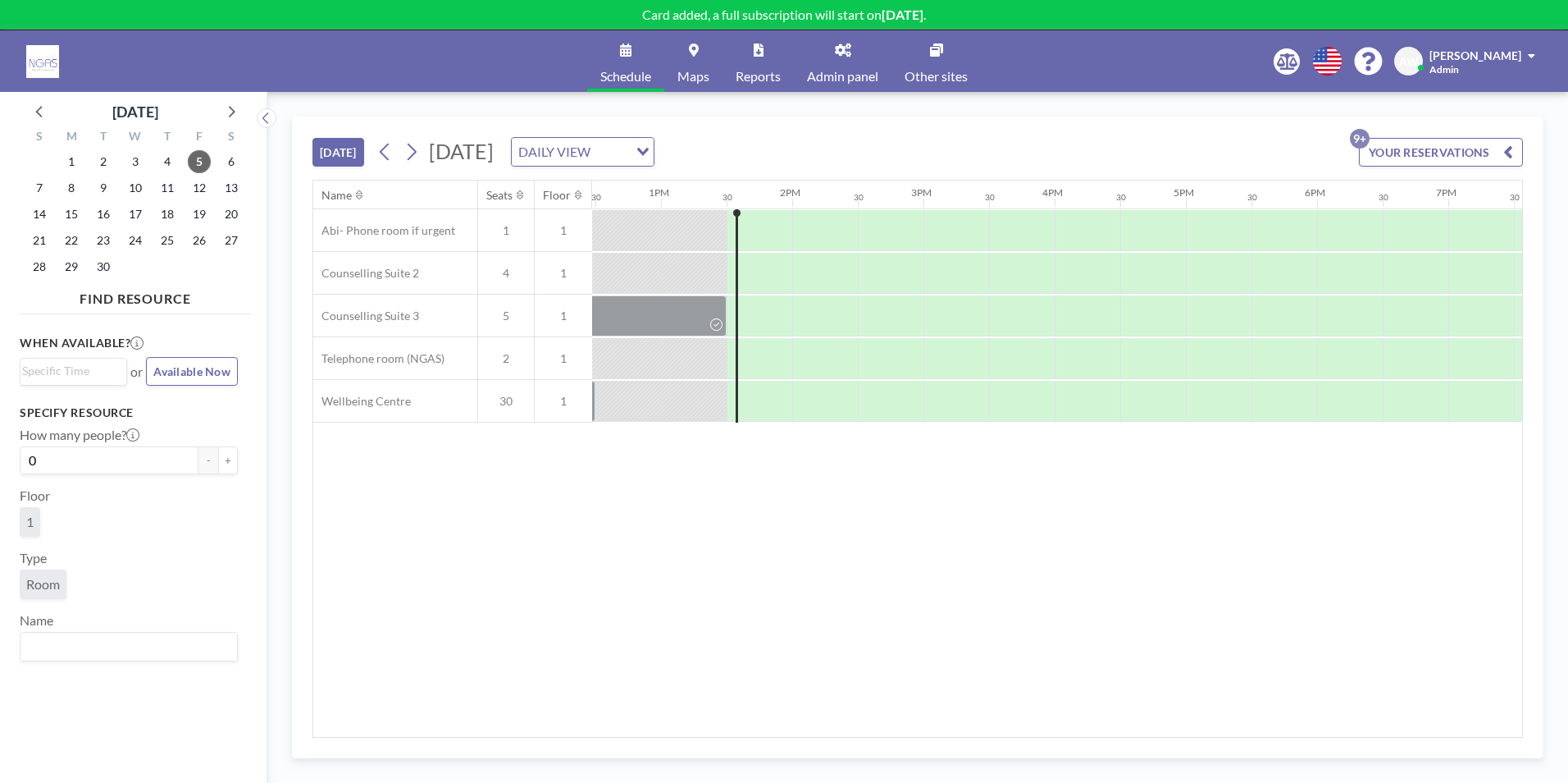
scroll to position [0, 1706]
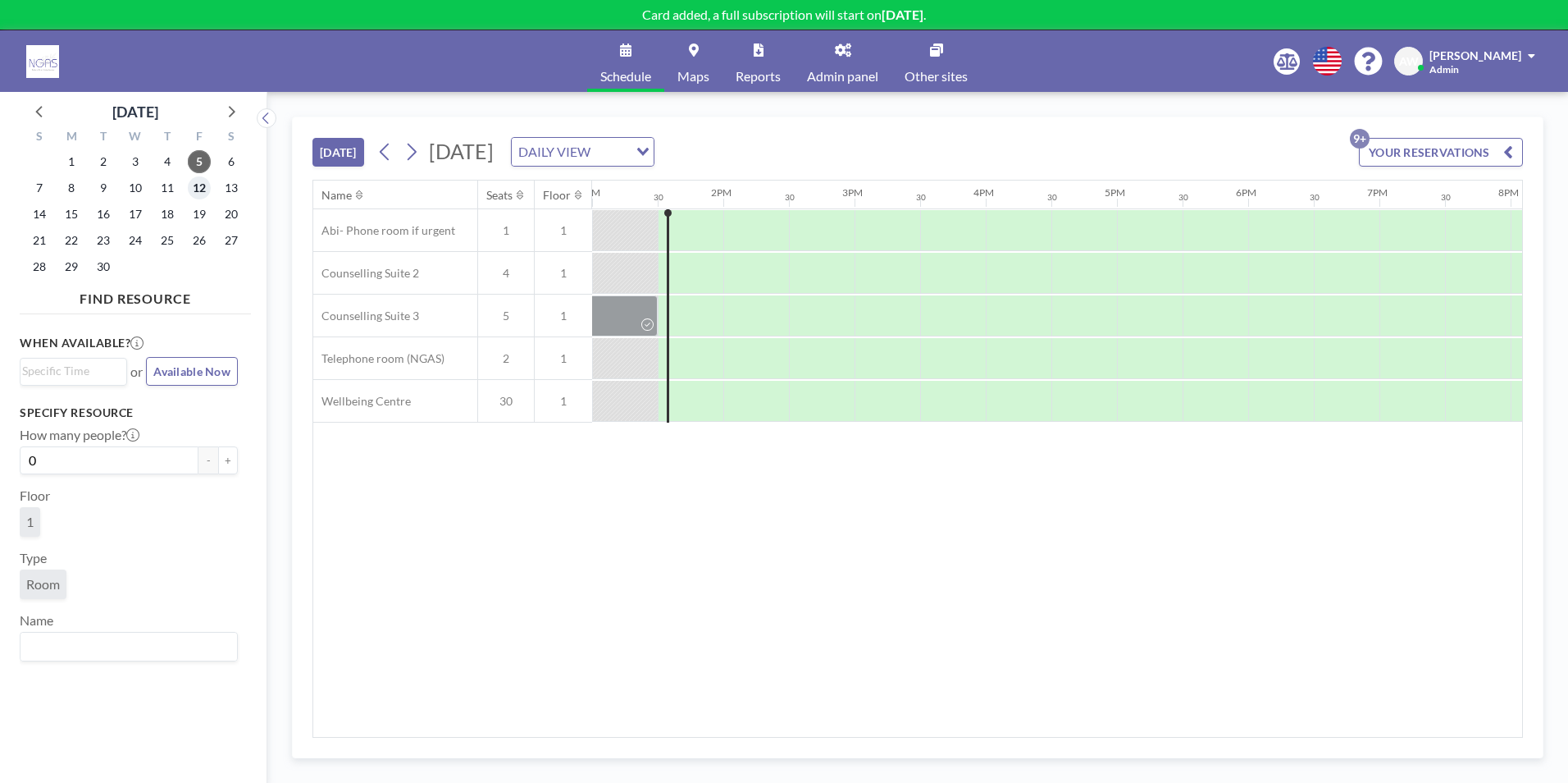
click at [198, 198] on span "12" at bounding box center [199, 188] width 23 height 23
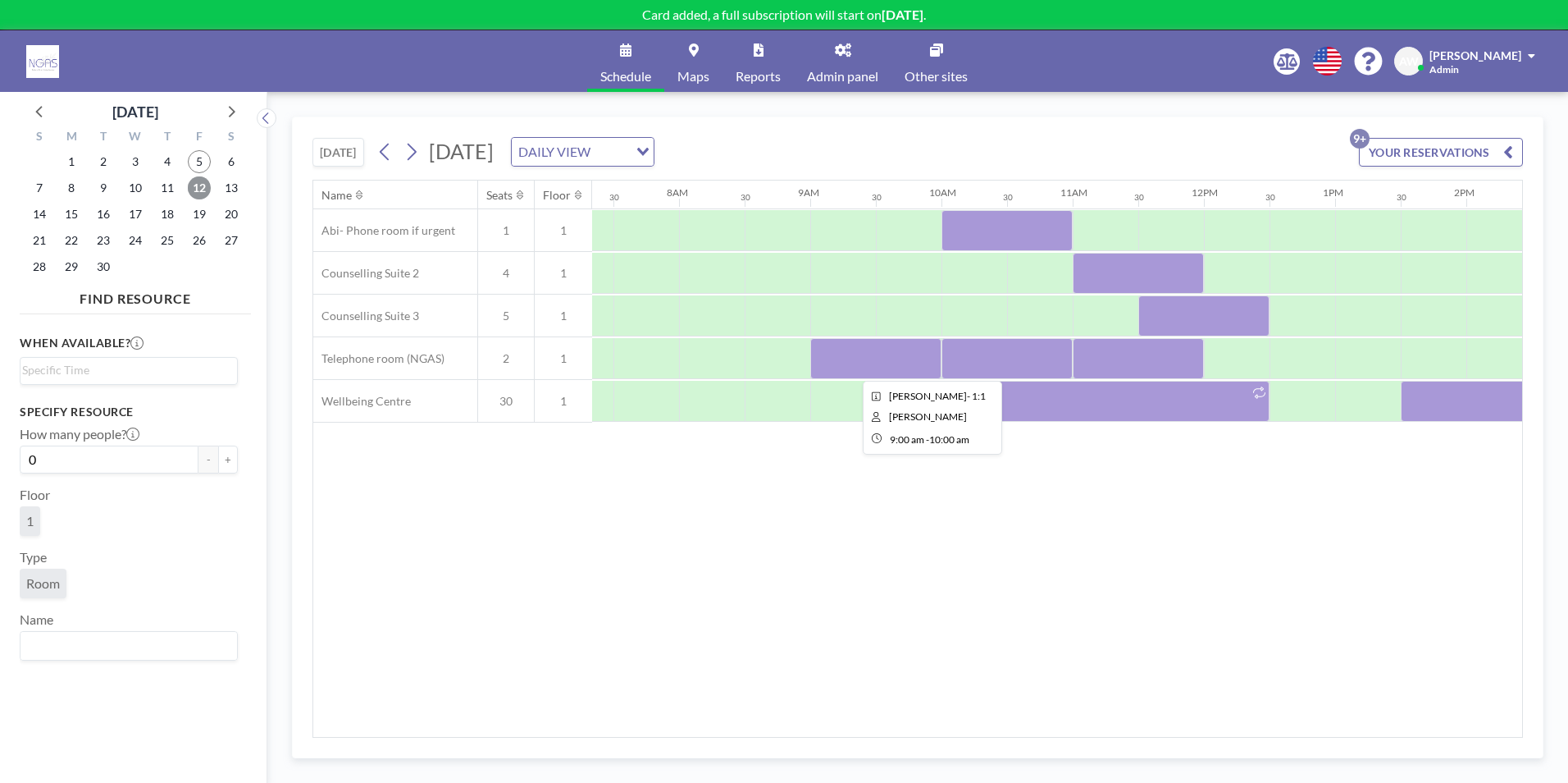
scroll to position [0, 985]
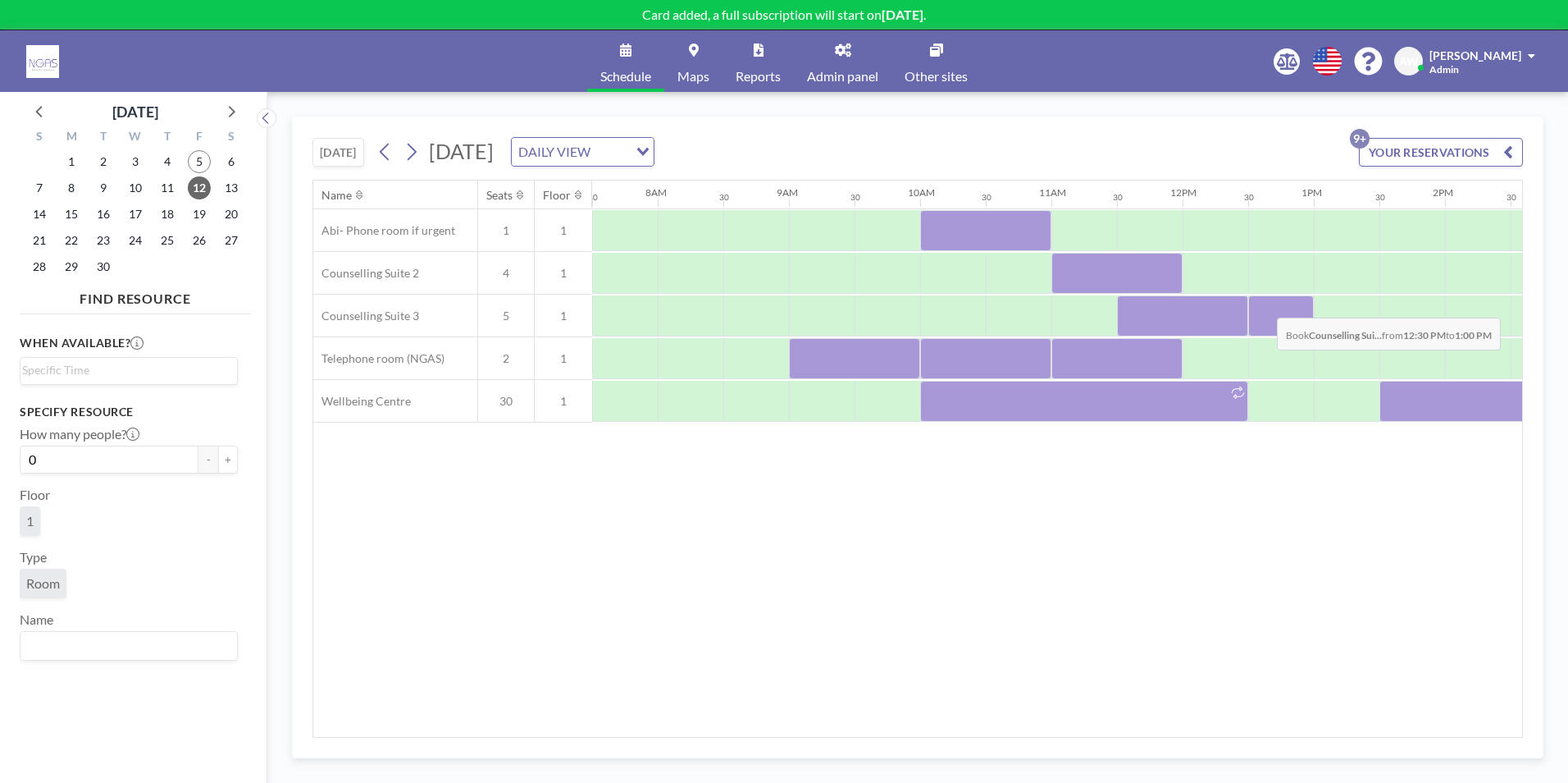
click at [1264, 306] on div at bounding box center [1281, 315] width 65 height 41
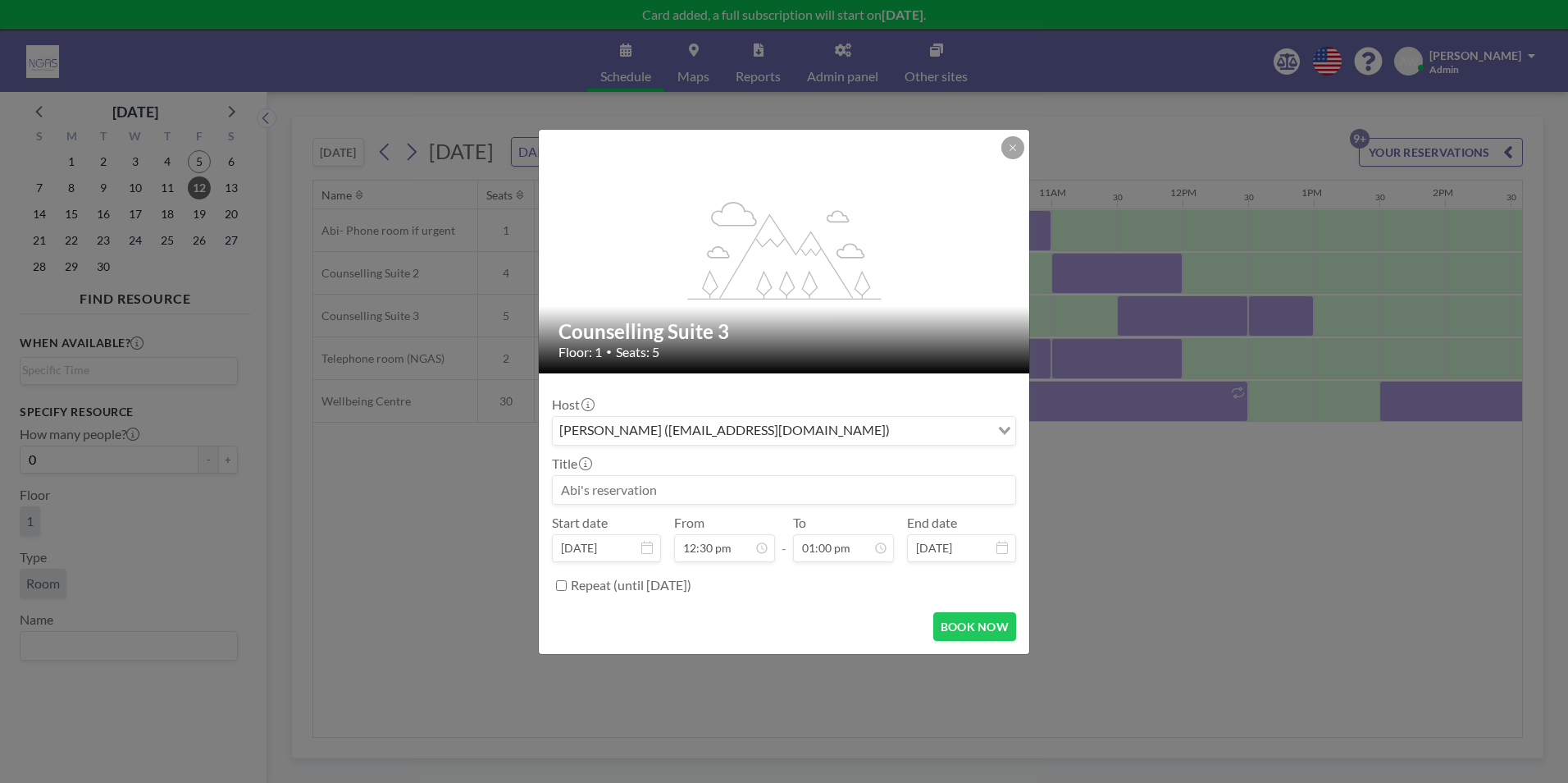
click at [719, 484] on input at bounding box center [784, 490] width 463 height 28
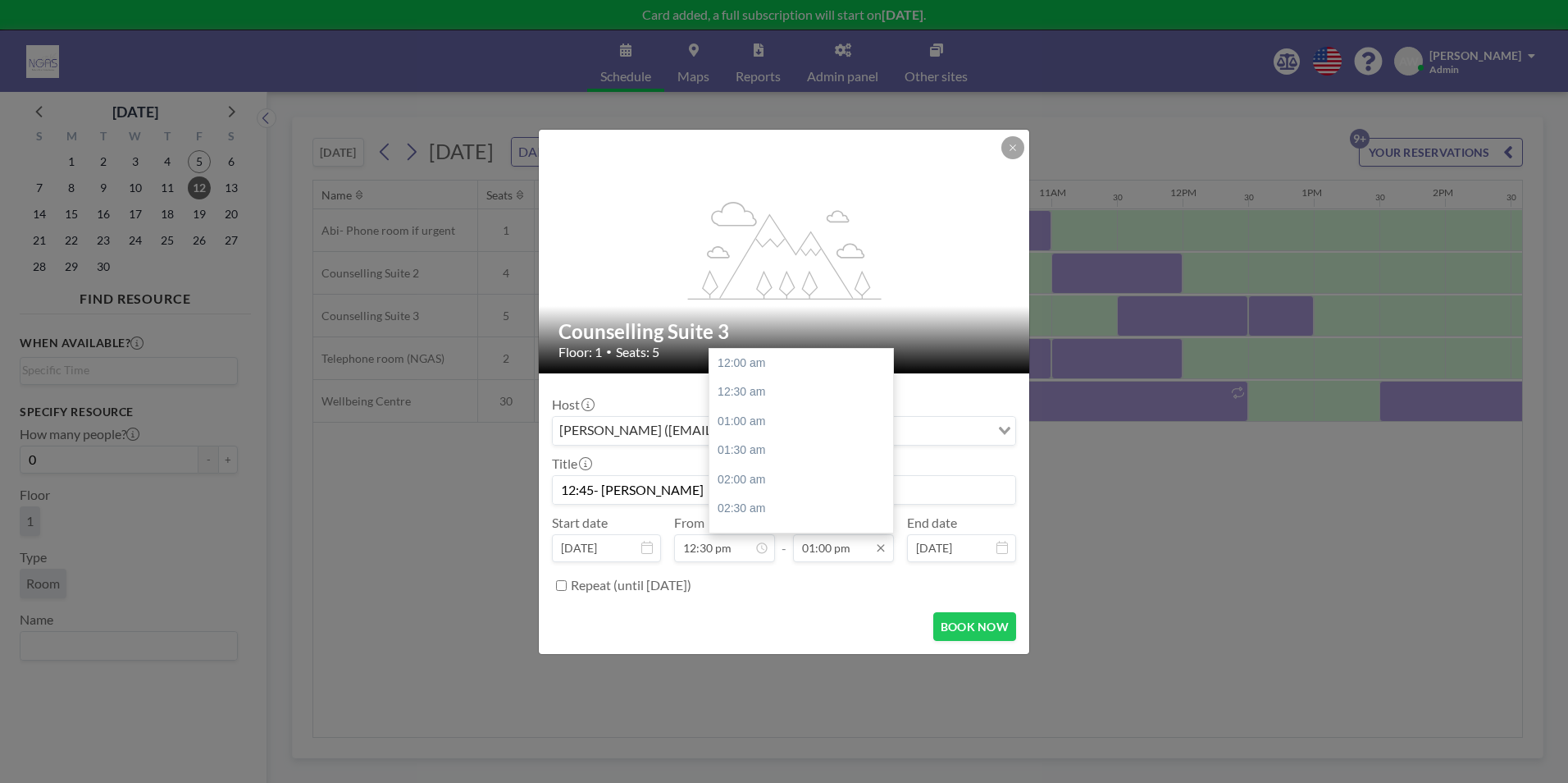
scroll to position [759, 0]
type input "12:45- Hannah F- Jo White"
drag, startPoint x: 771, startPoint y: 427, endPoint x: 887, endPoint y: 519, distance: 148.1
click at [771, 426] on div "02:00 pm" at bounding box center [805, 421] width 192 height 29
type input "02:00 pm"
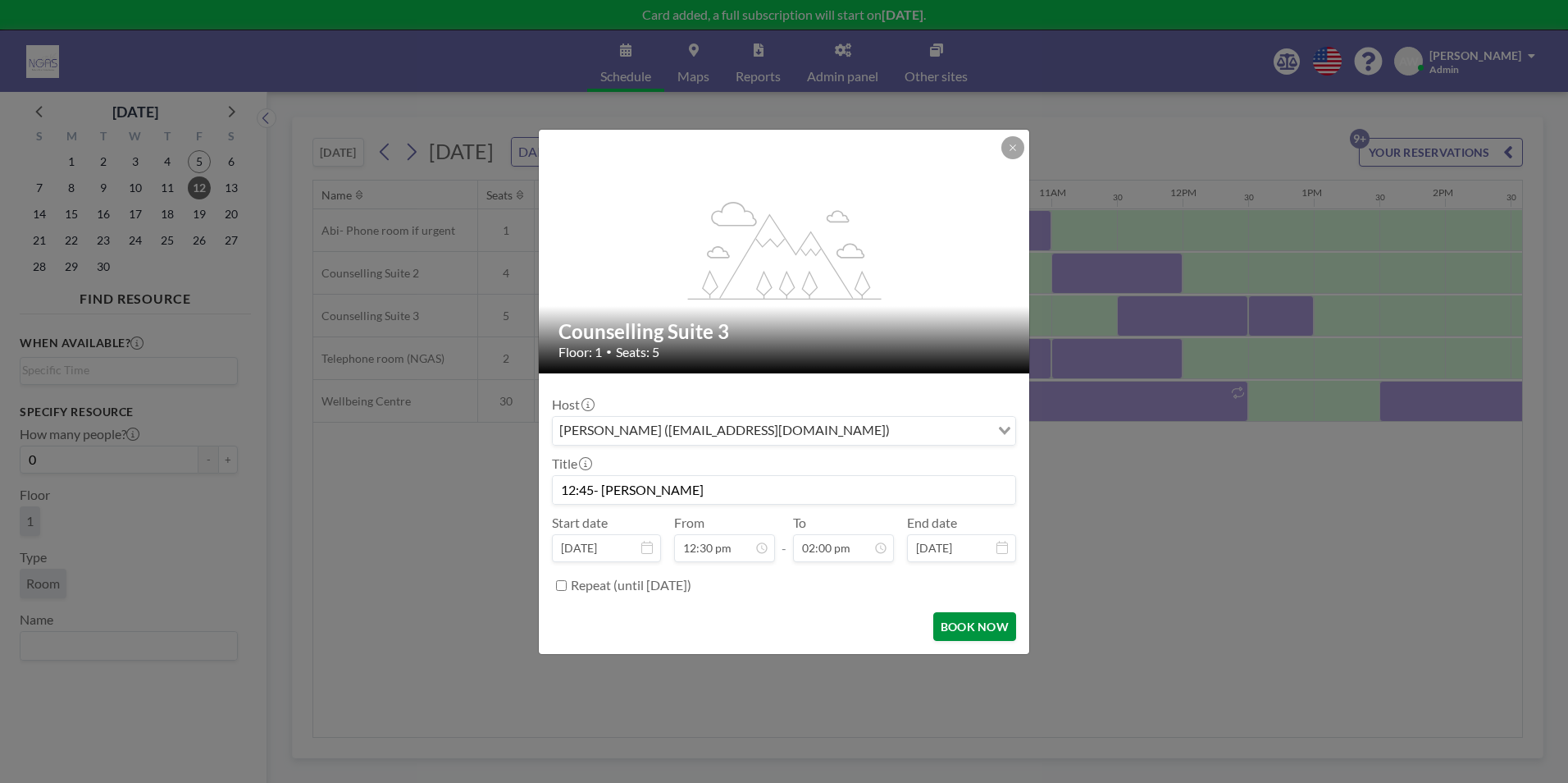
click at [961, 624] on button "BOOK NOW" at bounding box center [974, 626] width 83 height 28
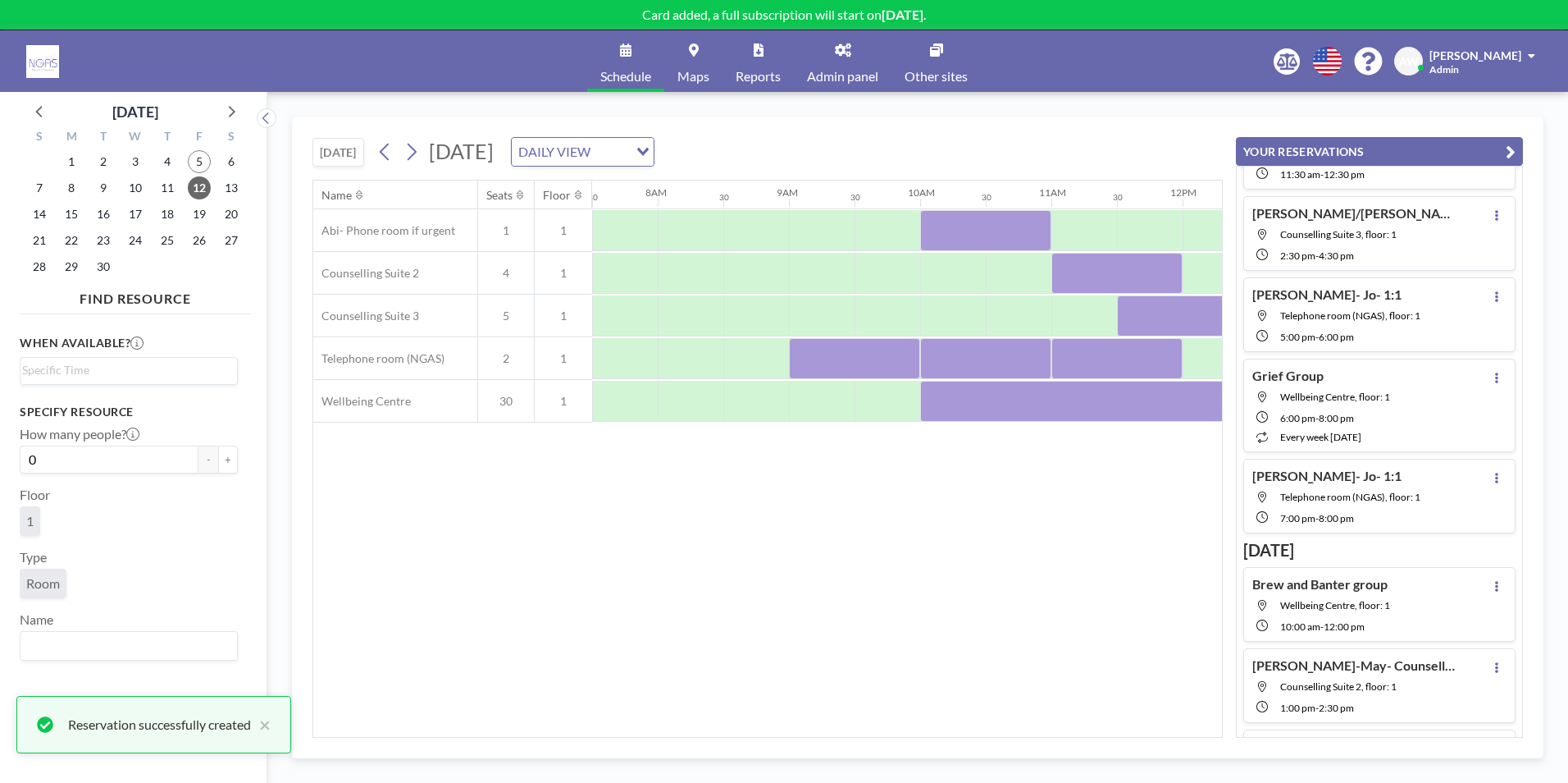
click at [834, 600] on div "Name Seats Floor 12AM 30 1AM 30 2AM 30 3AM 30 4AM 30 5AM 30 6AM 30 7AM 30 8AM 3…" at bounding box center [767, 458] width 909 height 556
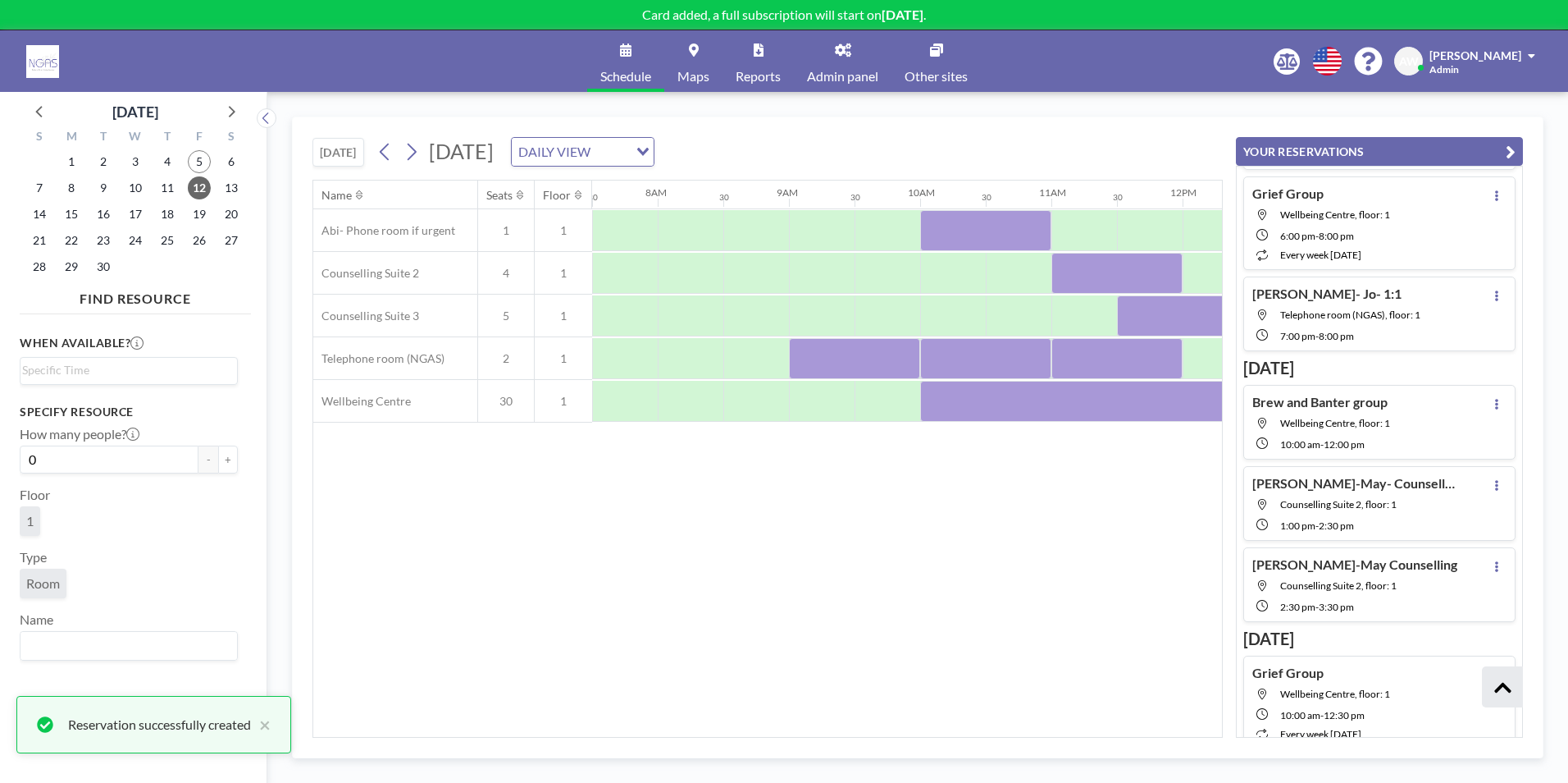
click at [777, 737] on div "Name Seats Floor 12AM 30 1AM 30 2AM 30 3AM 30 4AM 30 5AM 30 6AM 30 7AM 30 8AM 3…" at bounding box center [767, 458] width 911 height 558
click at [942, 648] on div "Name Seats Floor 12AM 30 1AM 30 2AM 30 3AM 30 4AM 30 5AM 30 6AM 30 7AM 30 8AM 3…" at bounding box center [767, 458] width 909 height 556
click at [1506, 155] on icon "button" at bounding box center [1511, 152] width 9 height 20
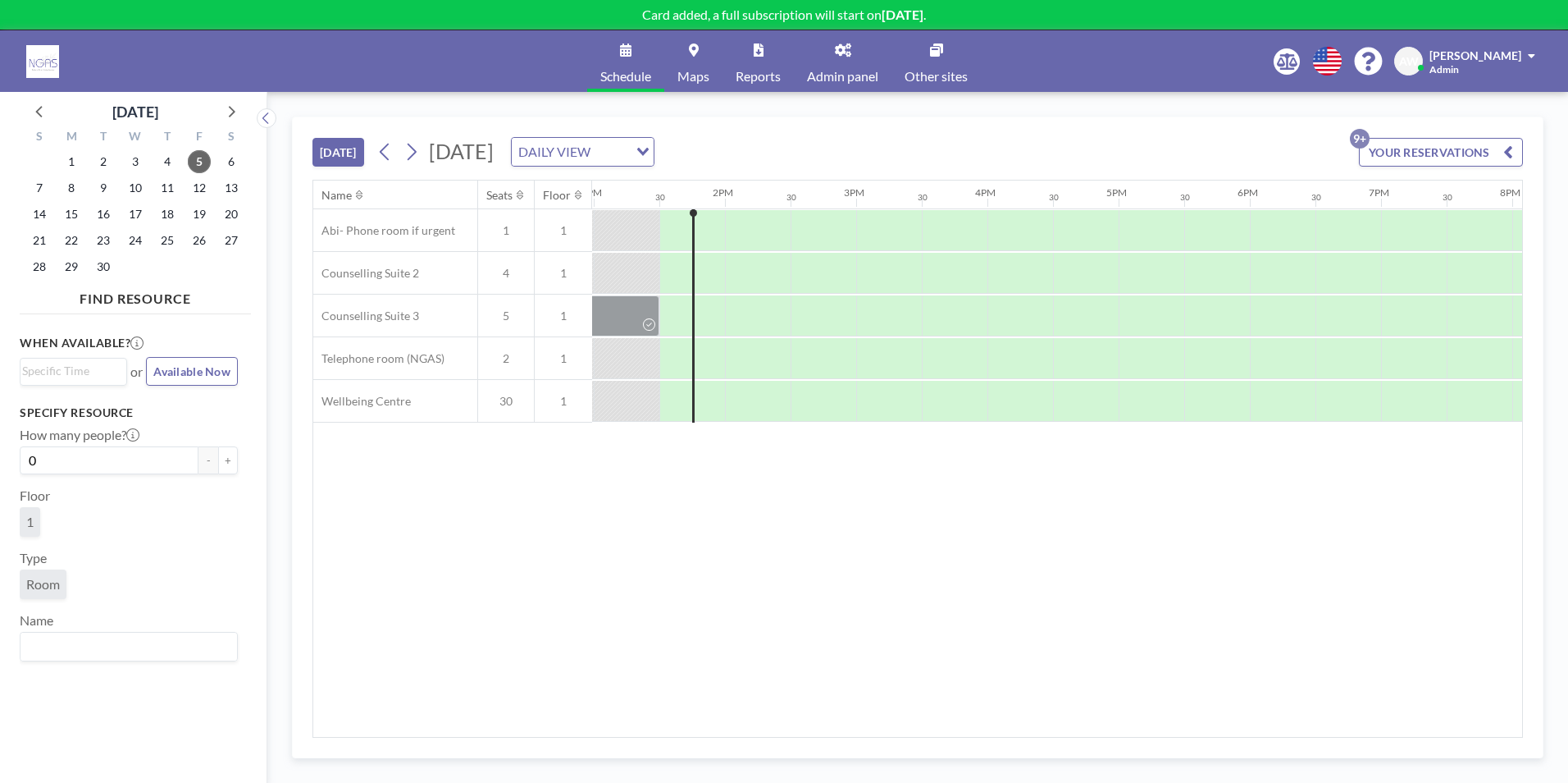
scroll to position [0, 1706]
click at [138, 189] on span "10" at bounding box center [136, 188] width 23 height 23
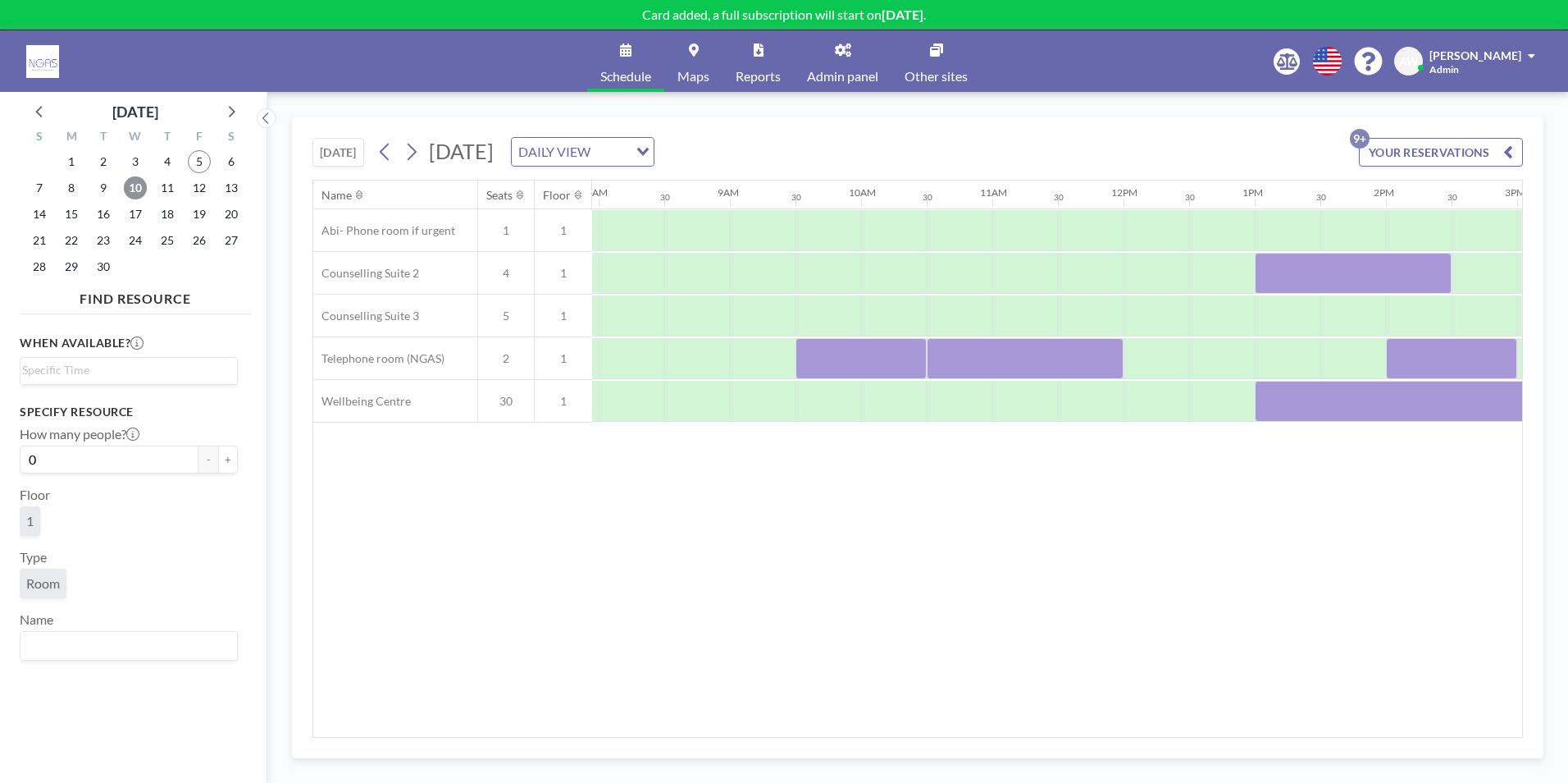
scroll to position [0, 1067]
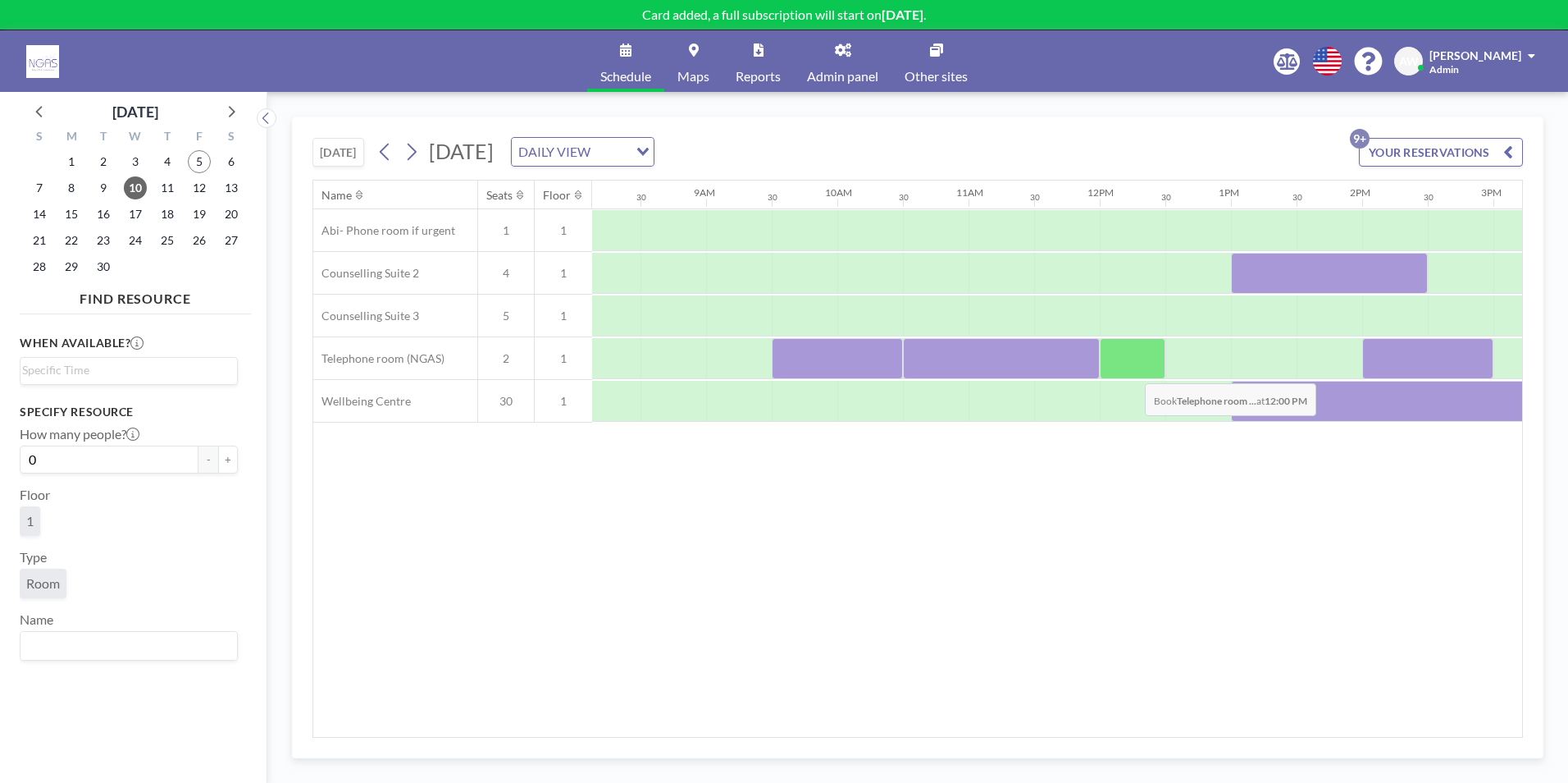
click at [1132, 371] on div at bounding box center [1133, 358] width 65 height 41
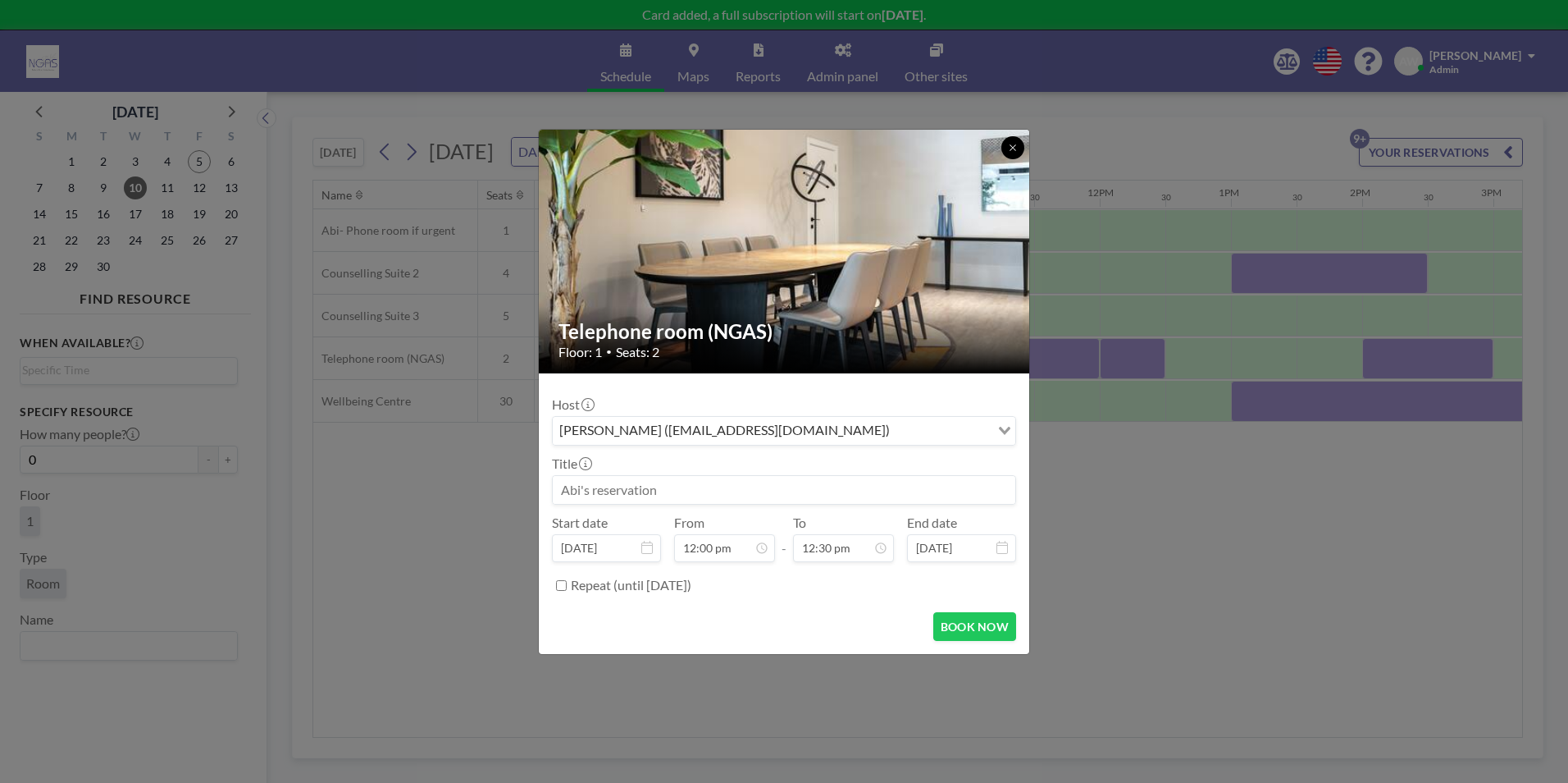
click at [1021, 155] on button at bounding box center [1013, 148] width 23 height 23
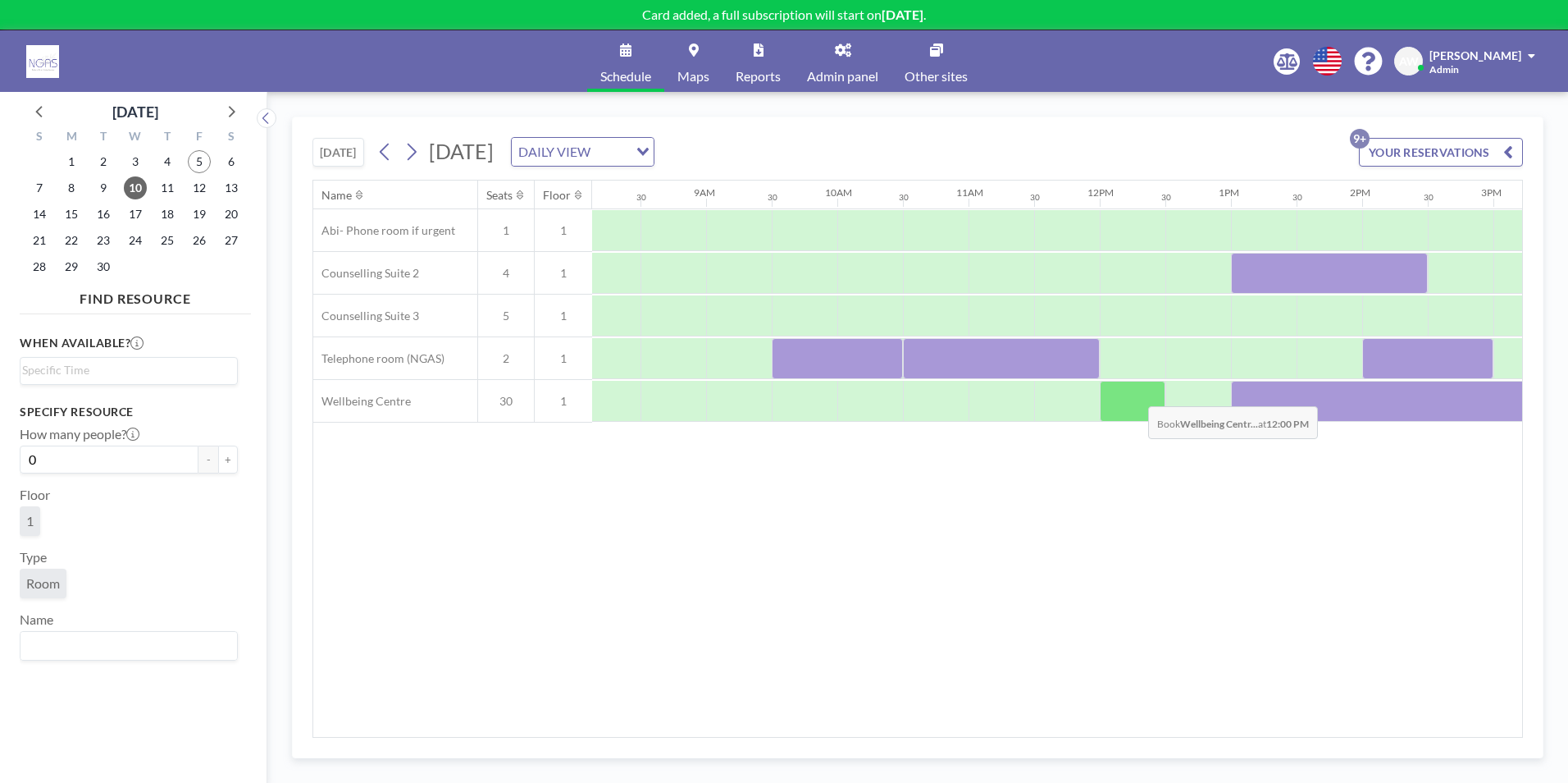
click at [1135, 394] on div at bounding box center [1133, 401] width 65 height 41
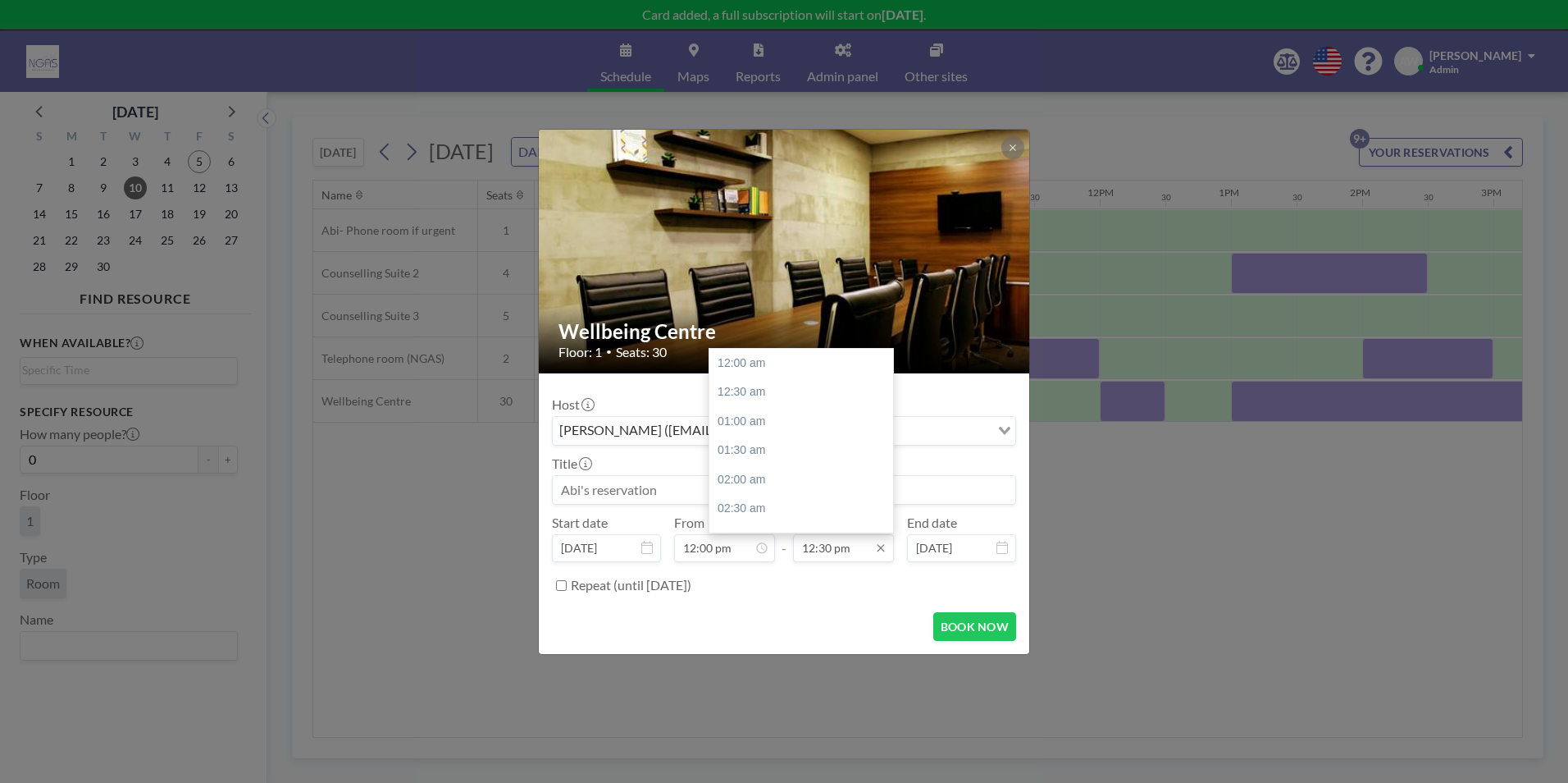
scroll to position [731, 0]
click at [837, 388] on div "01:00 pm" at bounding box center [805, 392] width 192 height 29
type input "01:00 pm"
click at [731, 557] on input "12:00 pm" at bounding box center [725, 548] width 101 height 28
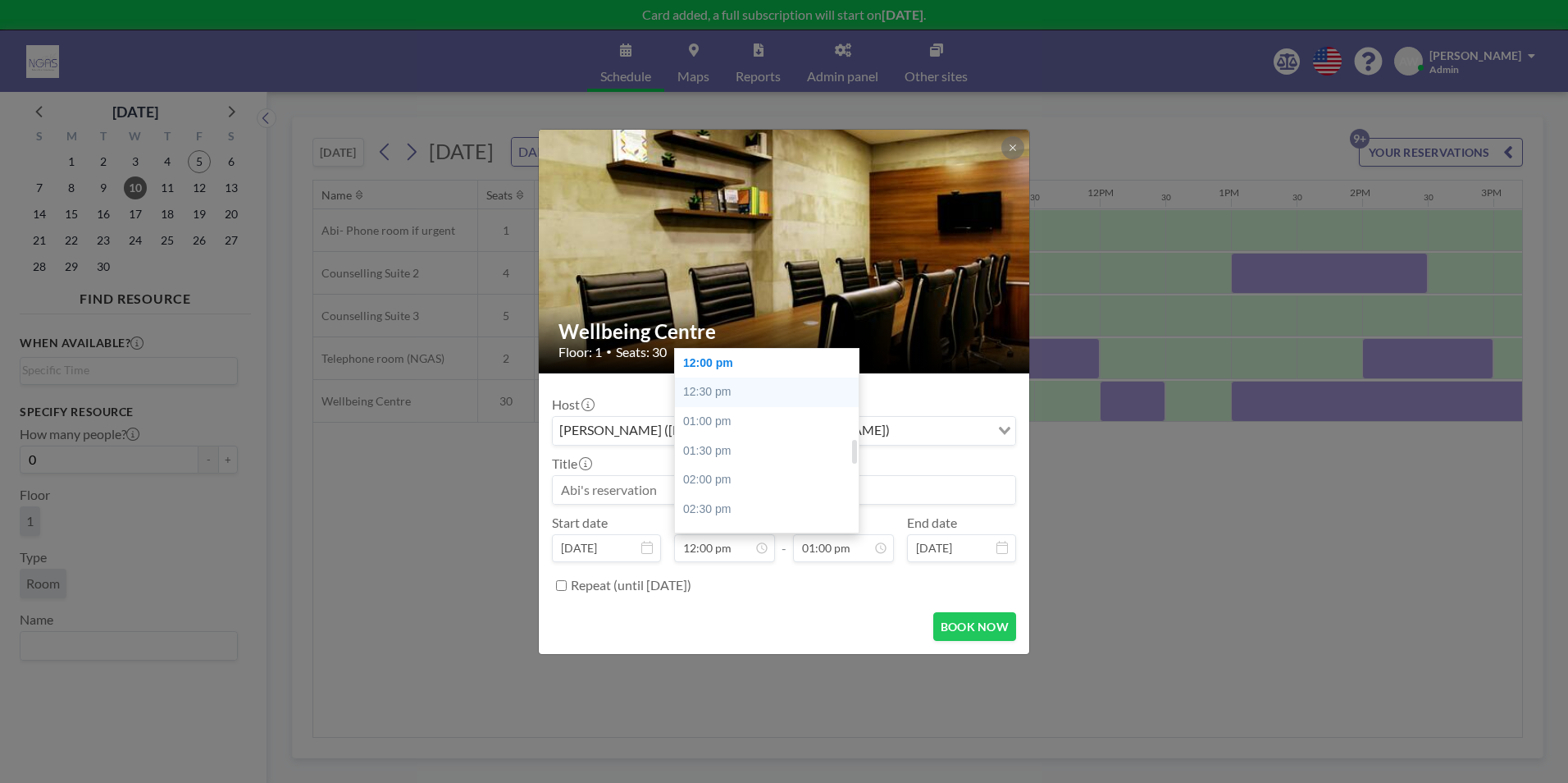
click at [718, 391] on div "12:30 pm" at bounding box center [771, 392] width 192 height 29
type input "12:30 pm"
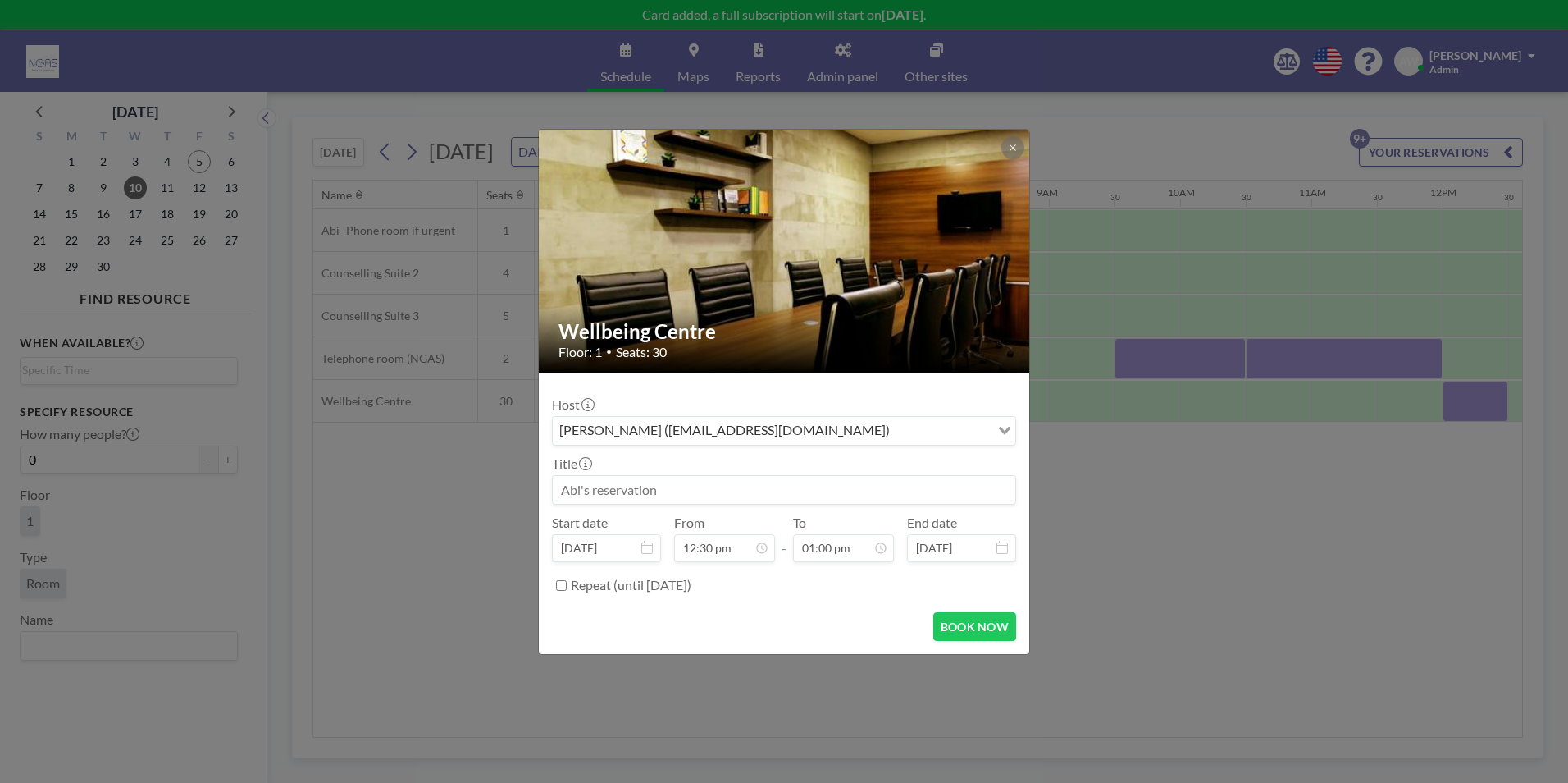
click at [649, 488] on input at bounding box center [784, 490] width 463 height 28
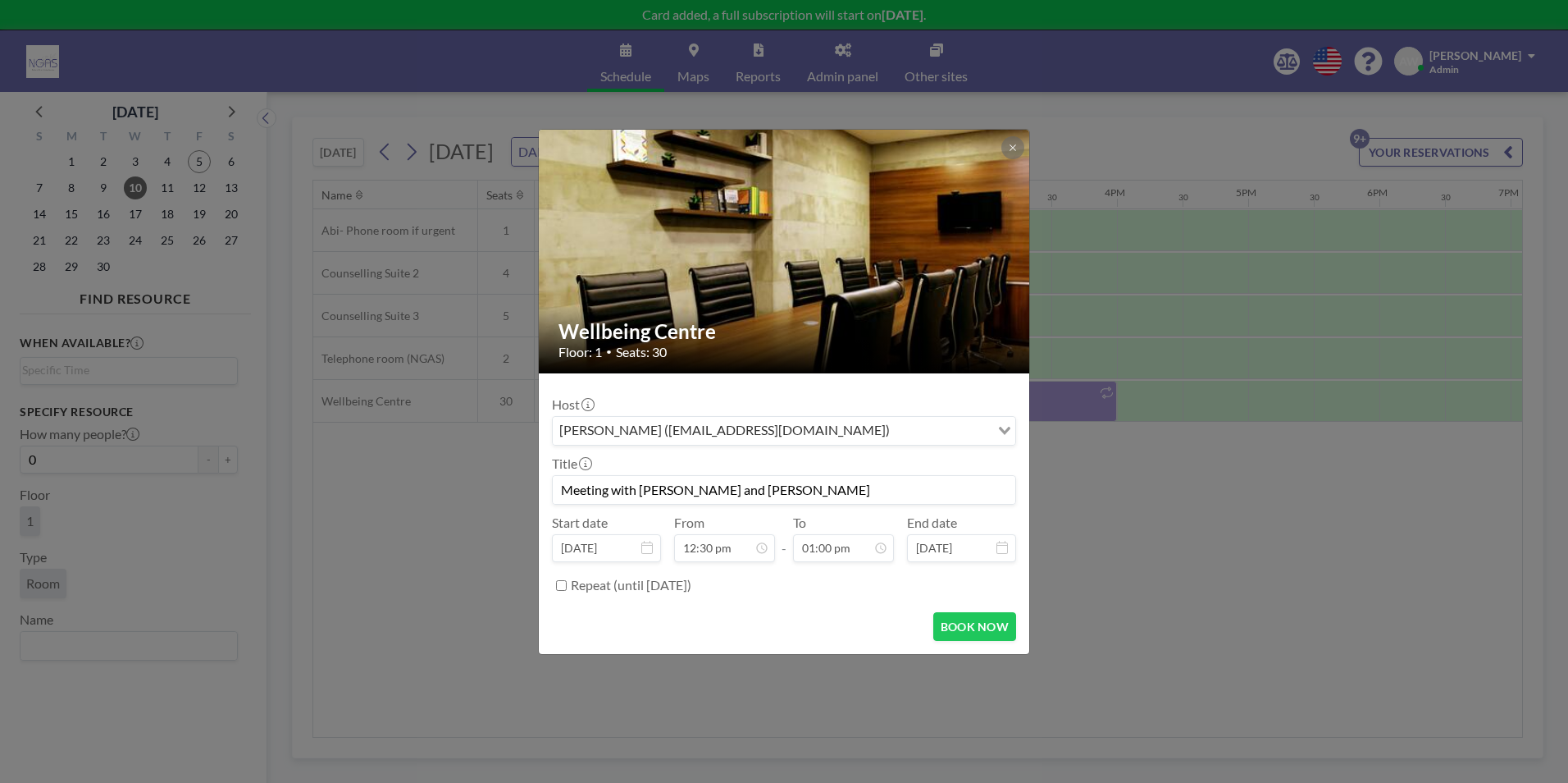
scroll to position [731, 0]
type input "Meeting with [PERSON_NAME] and [PERSON_NAME]"
click at [967, 640] on button "BOOK NOW" at bounding box center [974, 626] width 83 height 28
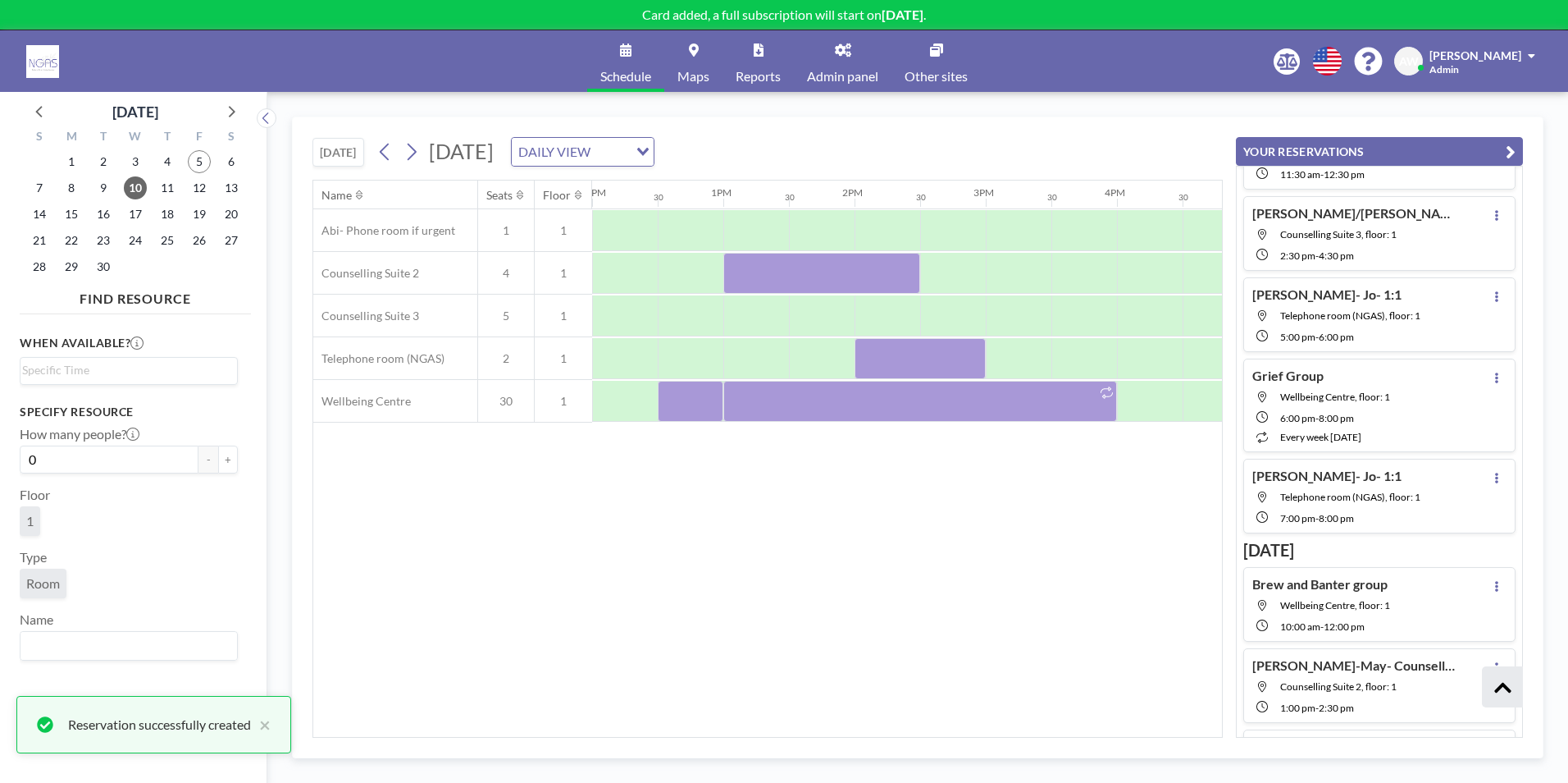
scroll to position [489, 0]
